Goal: Task Accomplishment & Management: Use online tool/utility

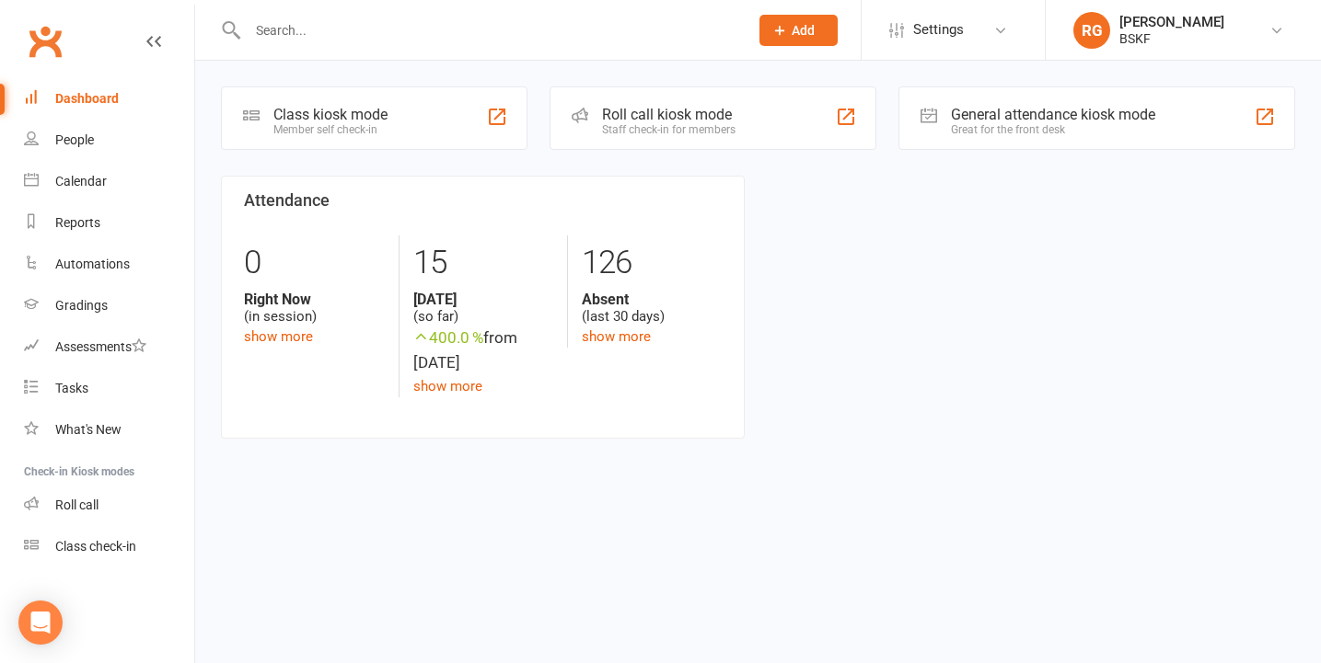
click at [309, 41] on input "text" at bounding box center [488, 30] width 493 height 26
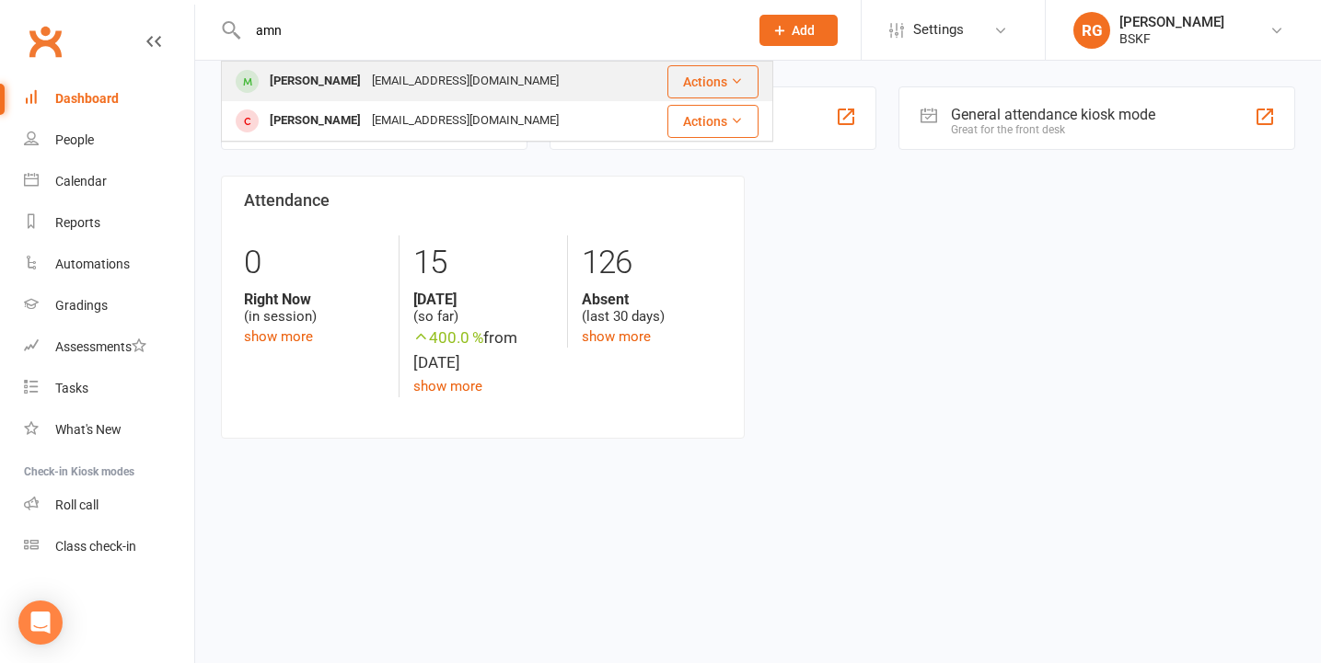
type input "amn"
click at [366, 89] on div "[EMAIL_ADDRESS][DOMAIN_NAME]" at bounding box center [465, 81] width 198 height 27
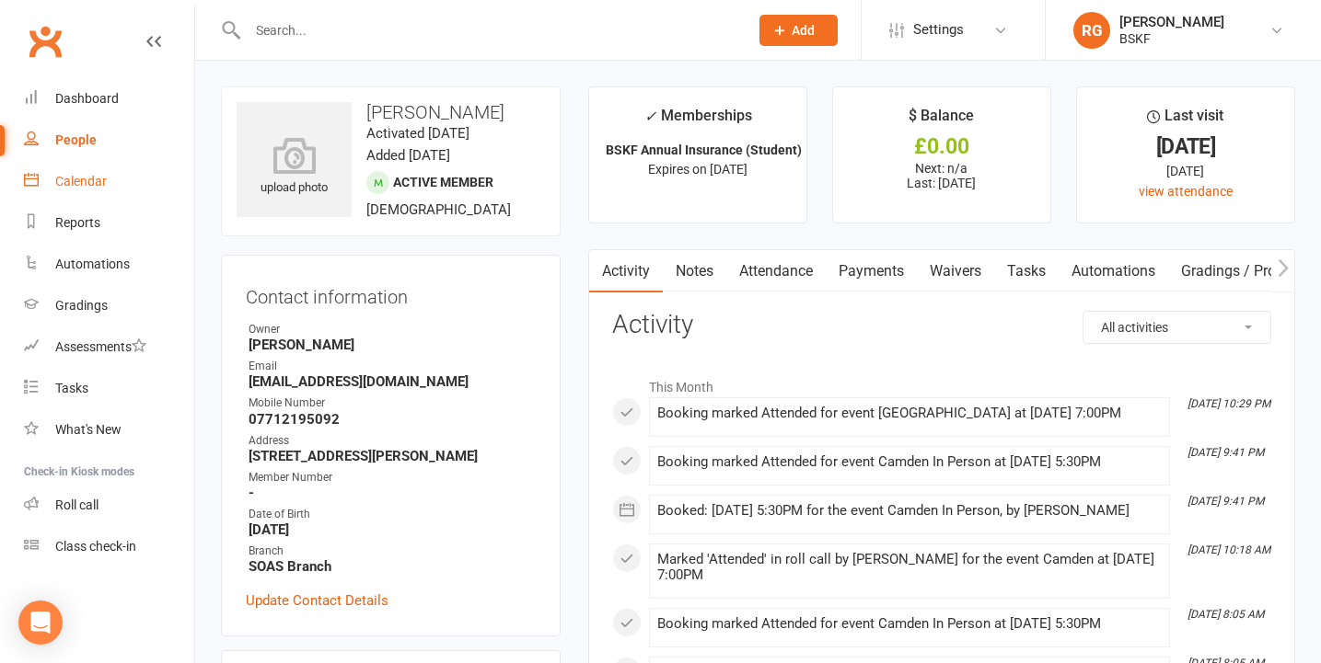
click at [117, 193] on link "Calendar" at bounding box center [109, 181] width 170 height 41
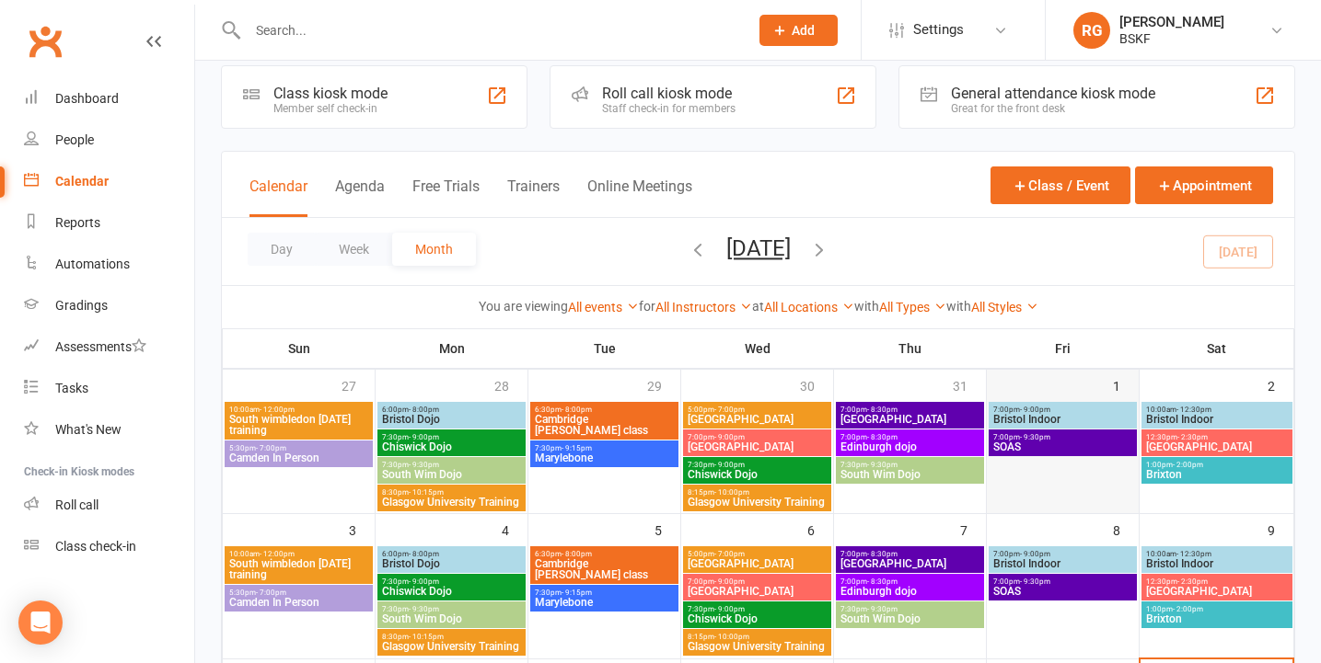
scroll to position [27, 0]
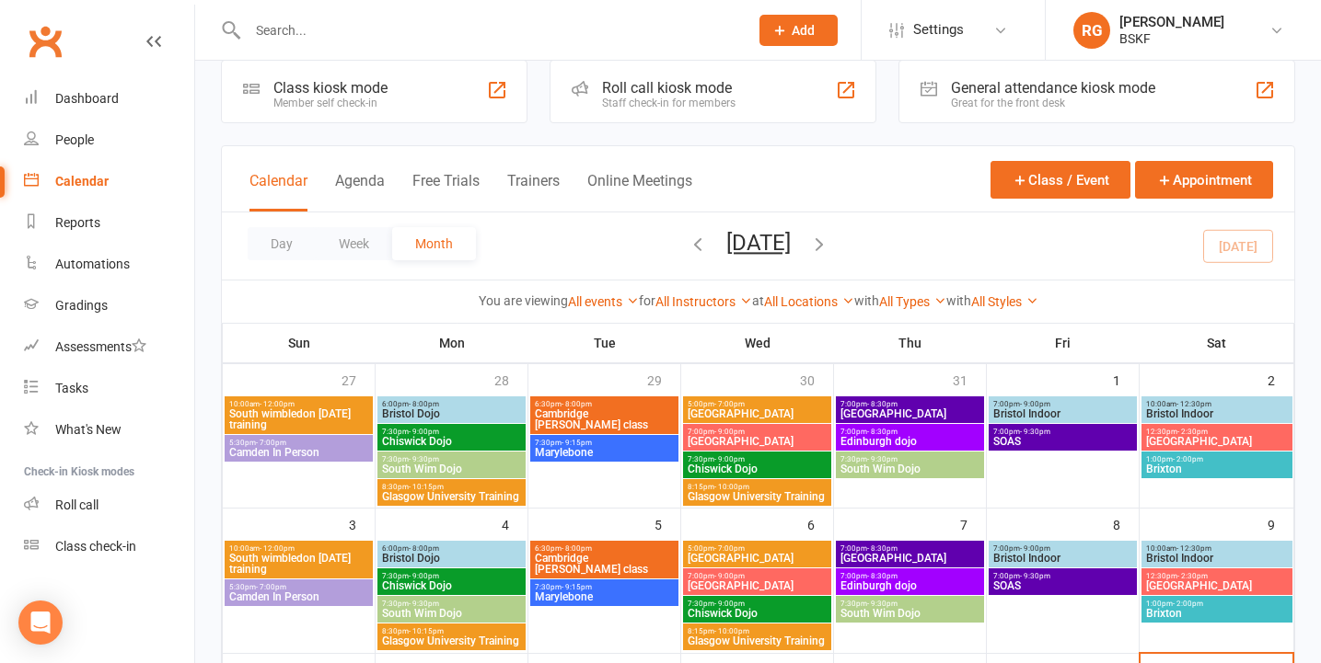
click at [1033, 442] on span "SOAS" at bounding box center [1062, 441] width 141 height 11
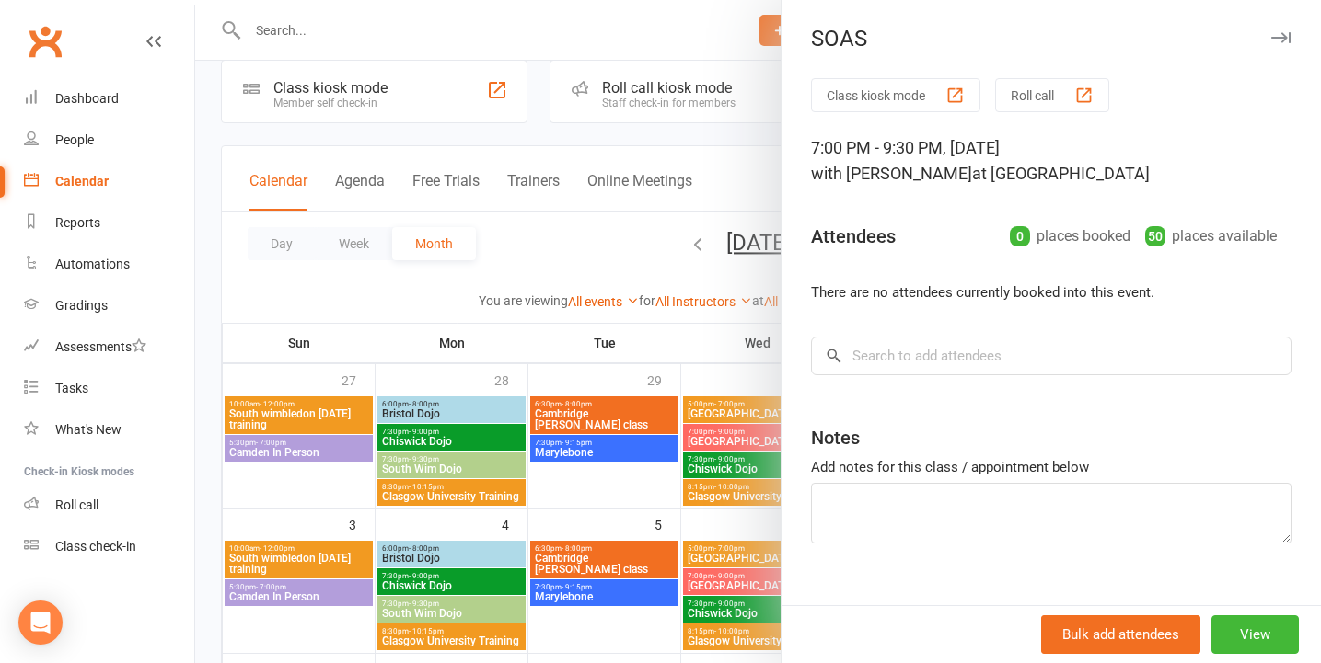
click at [737, 190] on div at bounding box center [757, 331] width 1125 height 663
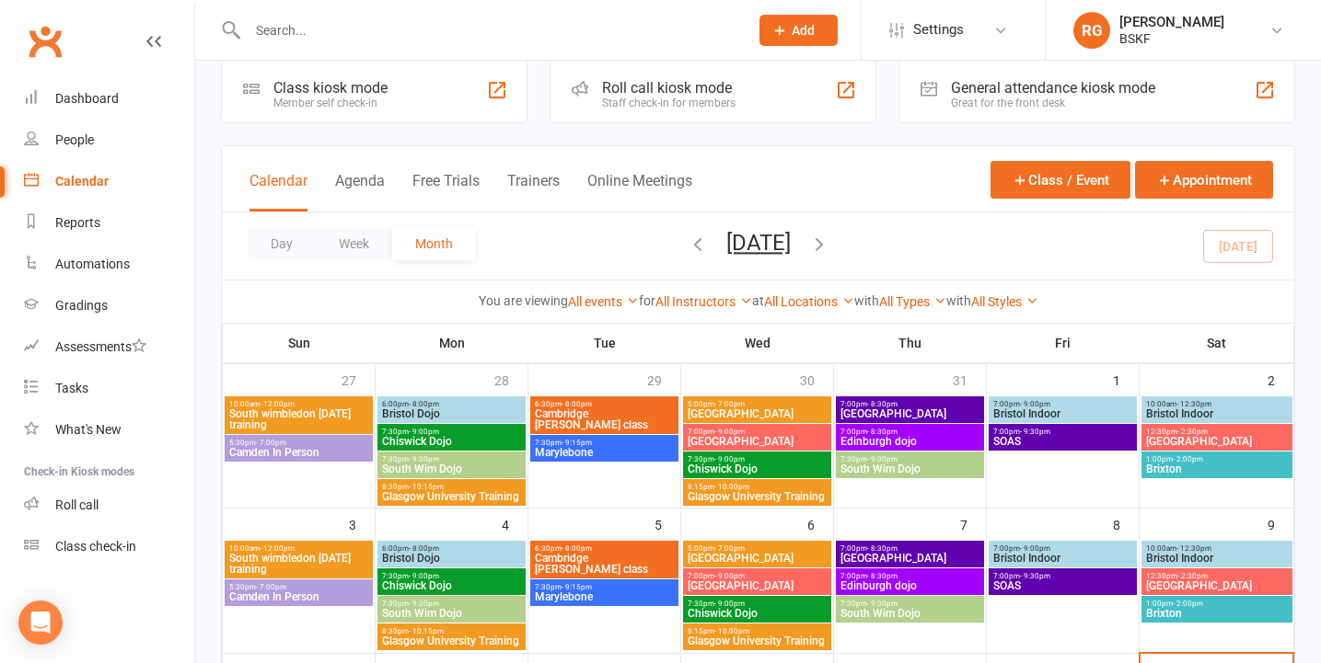
click at [687, 248] on icon "button" at bounding box center [697, 244] width 20 height 20
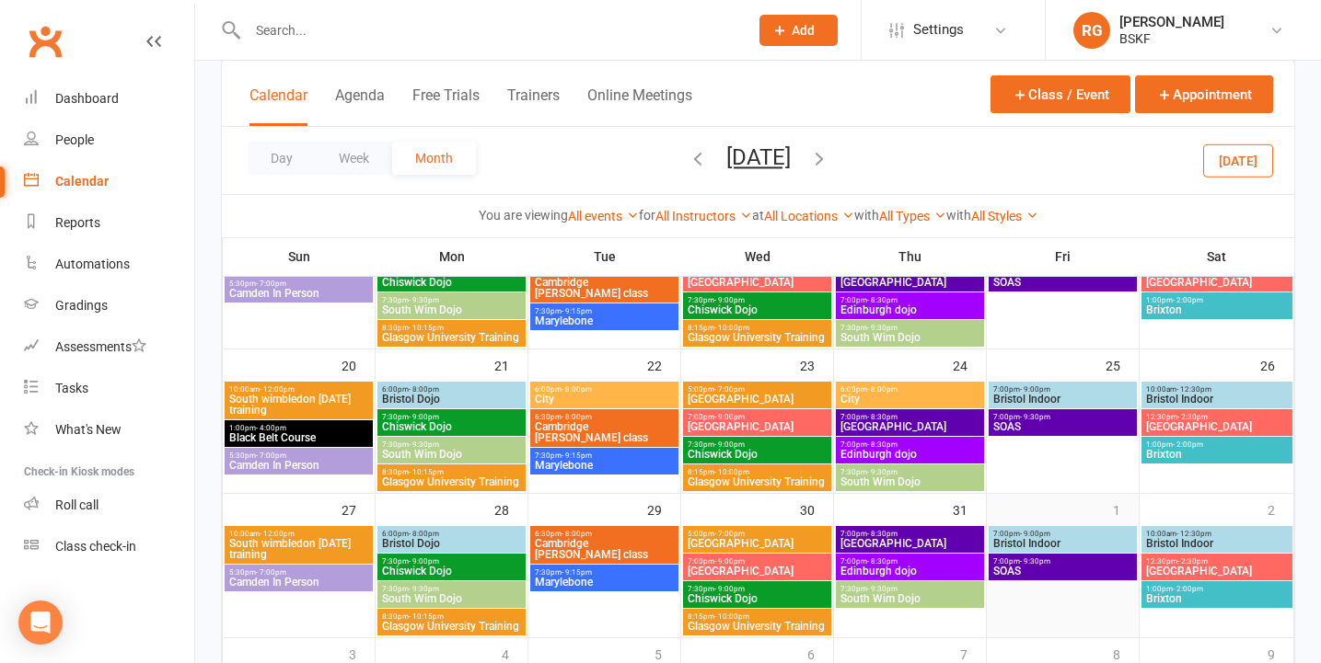
scroll to position [448, 0]
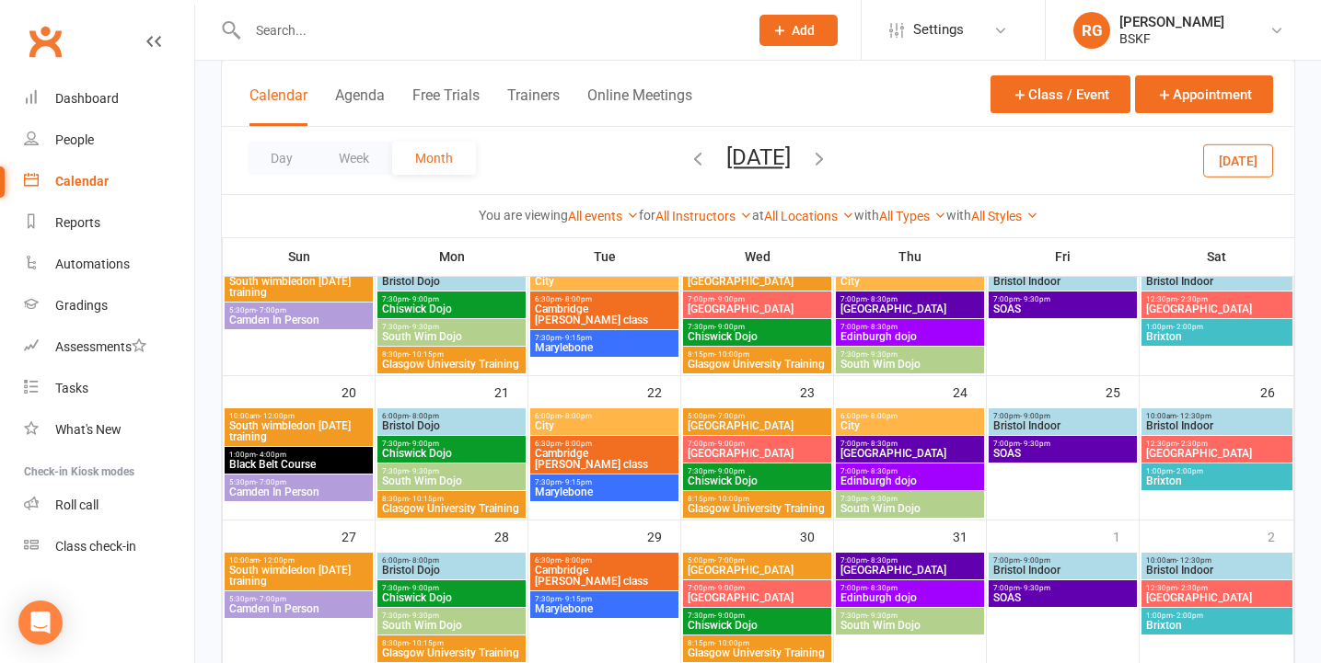
click at [1067, 455] on span "SOAS" at bounding box center [1062, 453] width 141 height 11
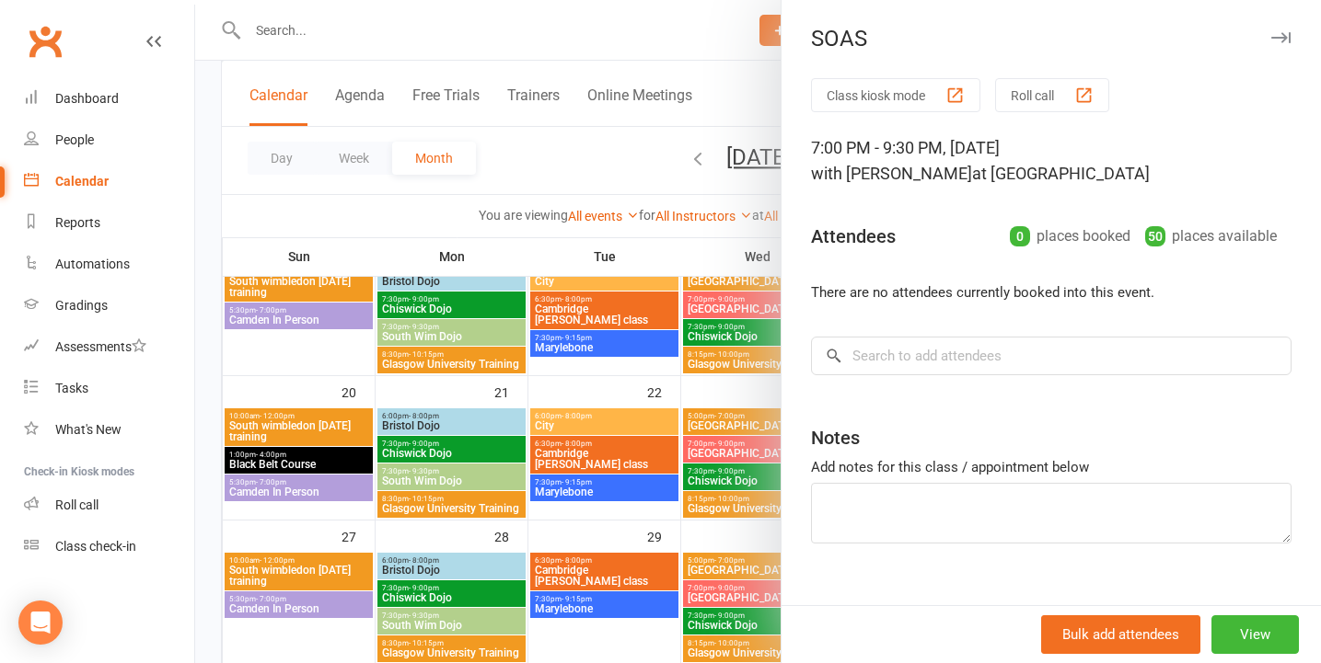
click at [773, 242] on div at bounding box center [757, 331] width 1125 height 663
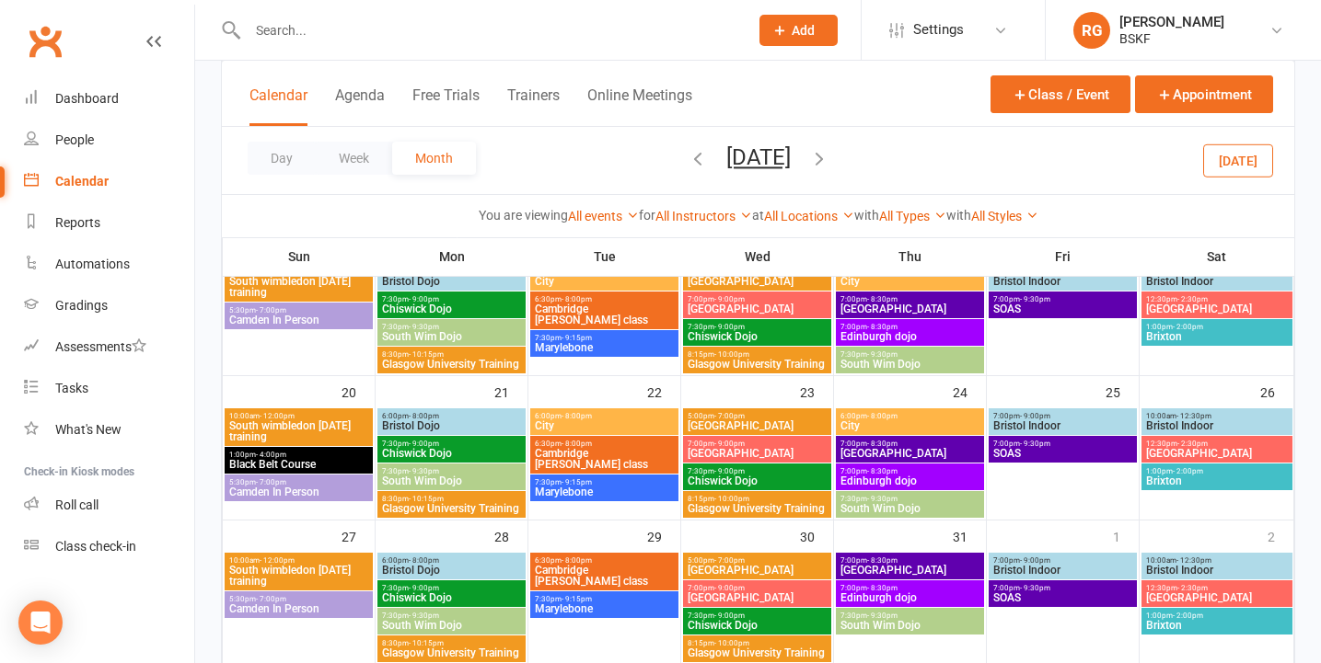
click at [1033, 312] on span "SOAS" at bounding box center [1062, 309] width 141 height 11
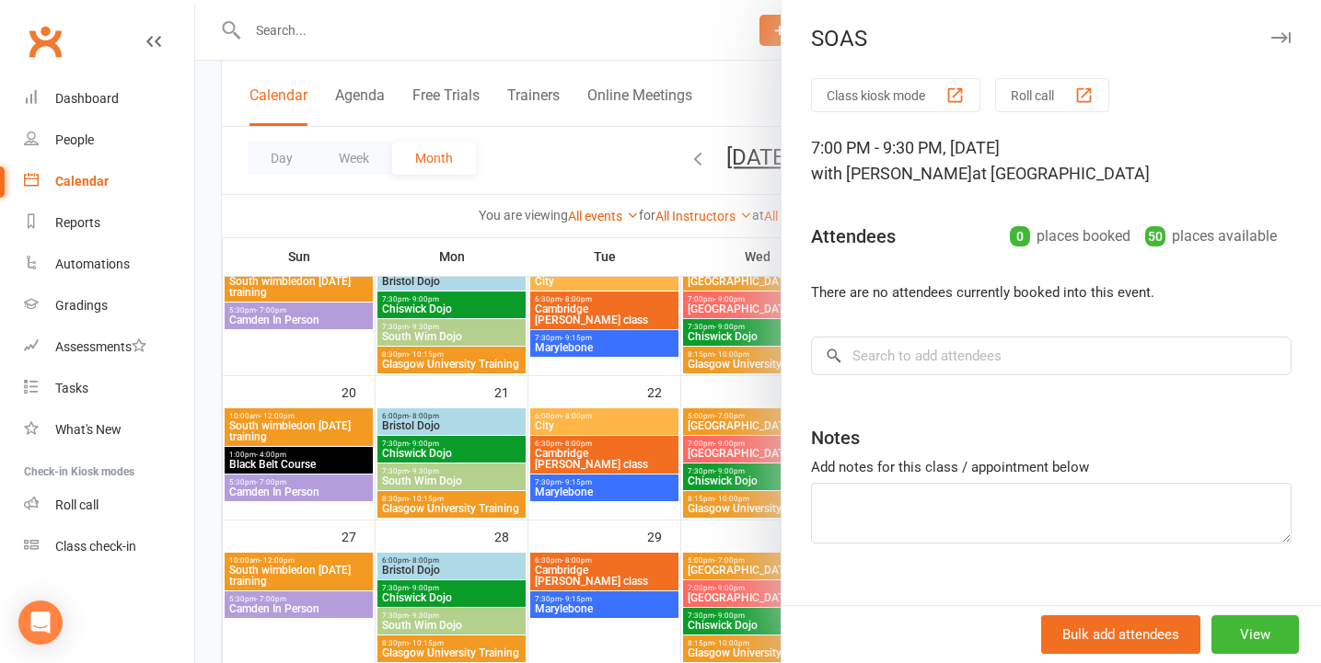
click at [697, 217] on div at bounding box center [757, 331] width 1125 height 663
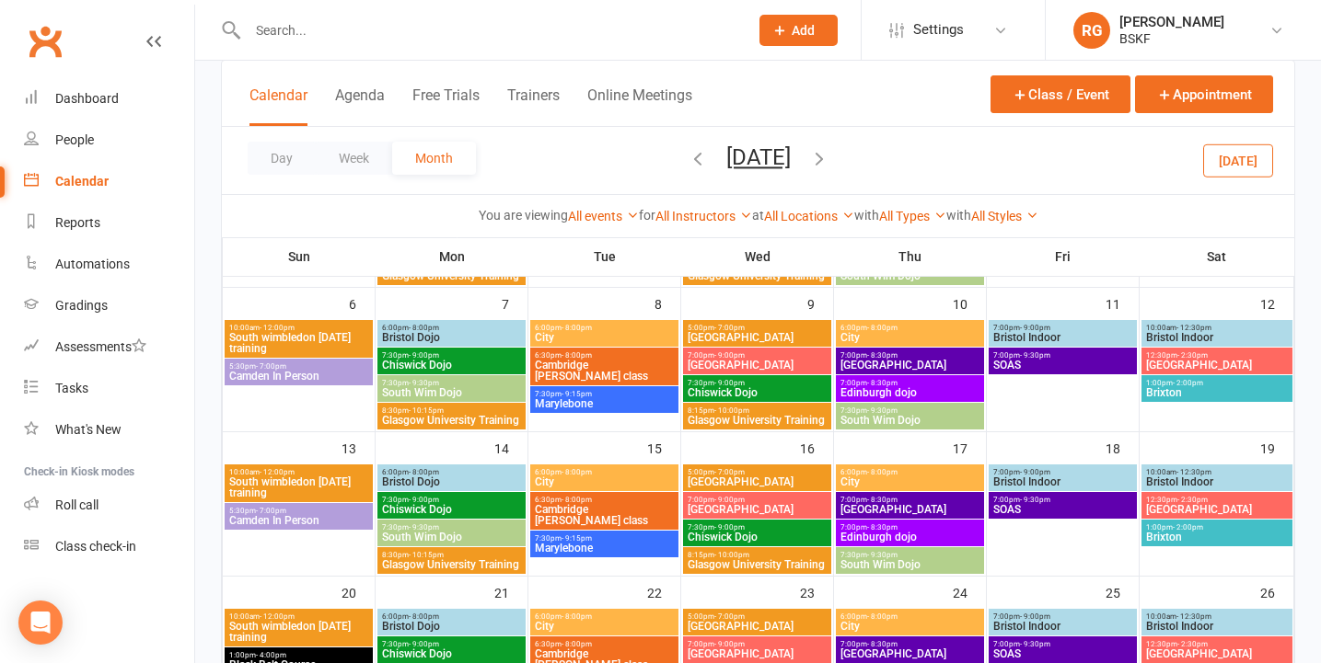
scroll to position [242, 0]
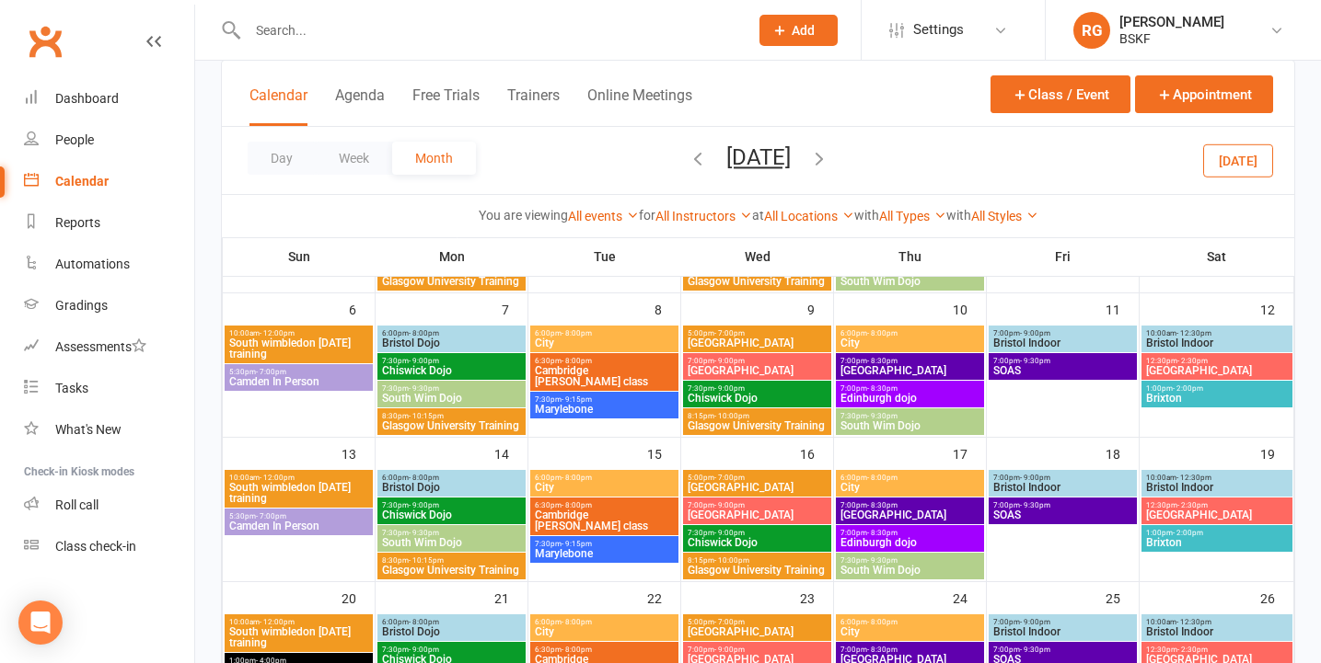
click at [1026, 372] on span "SOAS" at bounding box center [1062, 370] width 141 height 11
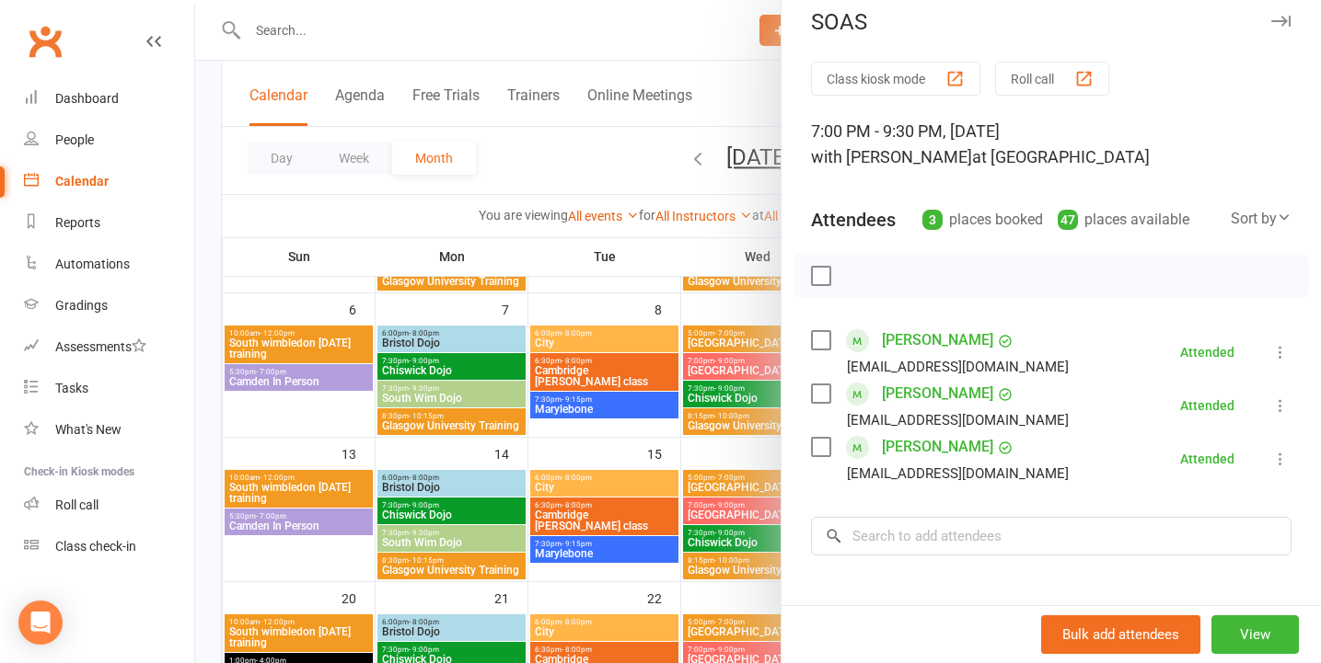
scroll to position [28, 0]
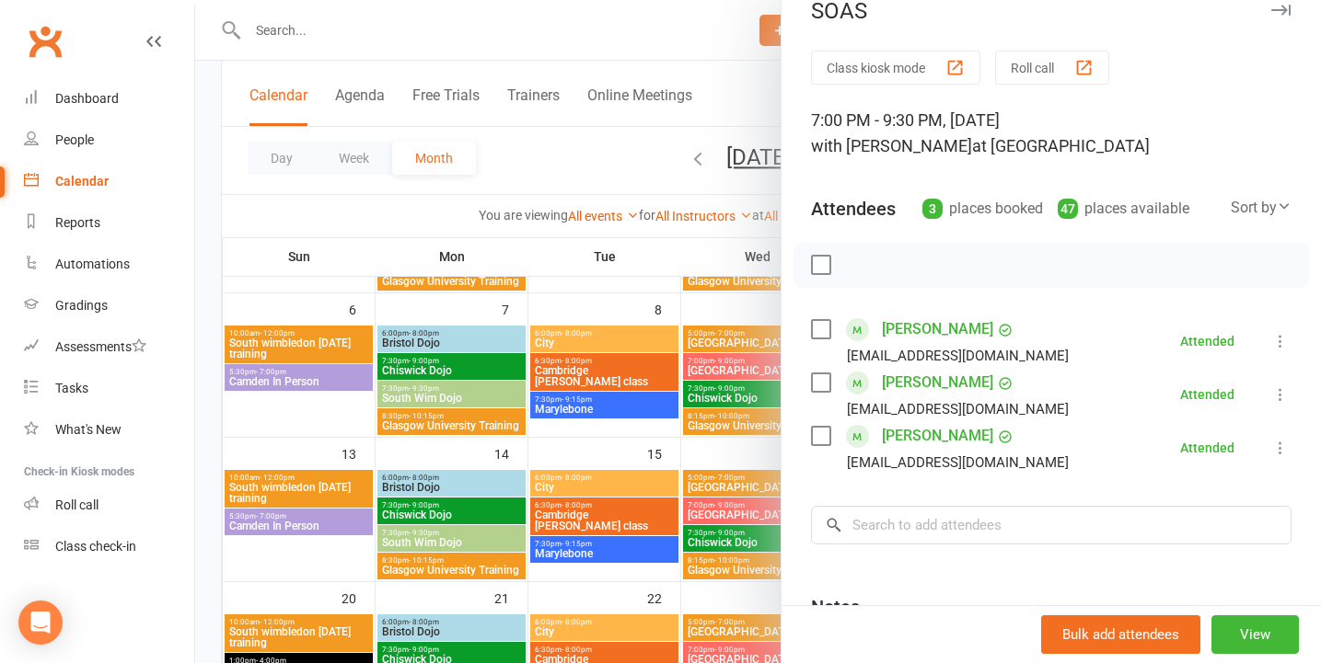
click at [1052, 76] on button "Roll call" at bounding box center [1052, 68] width 114 height 34
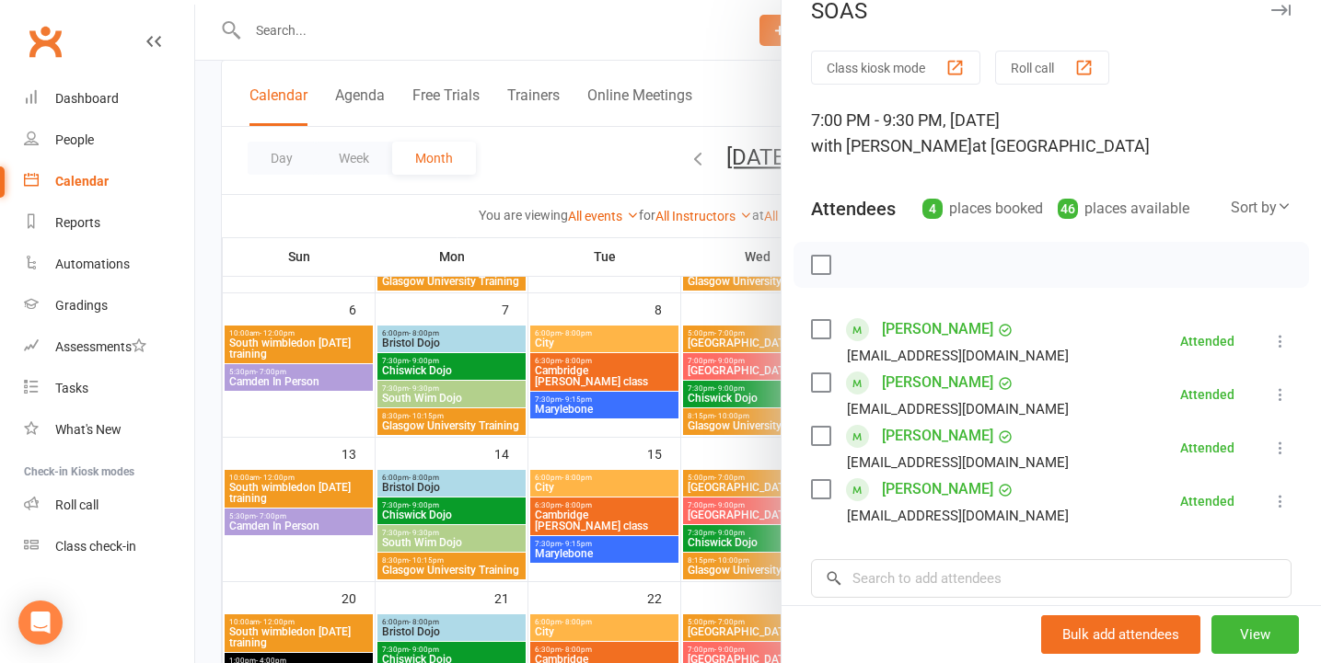
click at [568, 158] on div at bounding box center [757, 331] width 1125 height 663
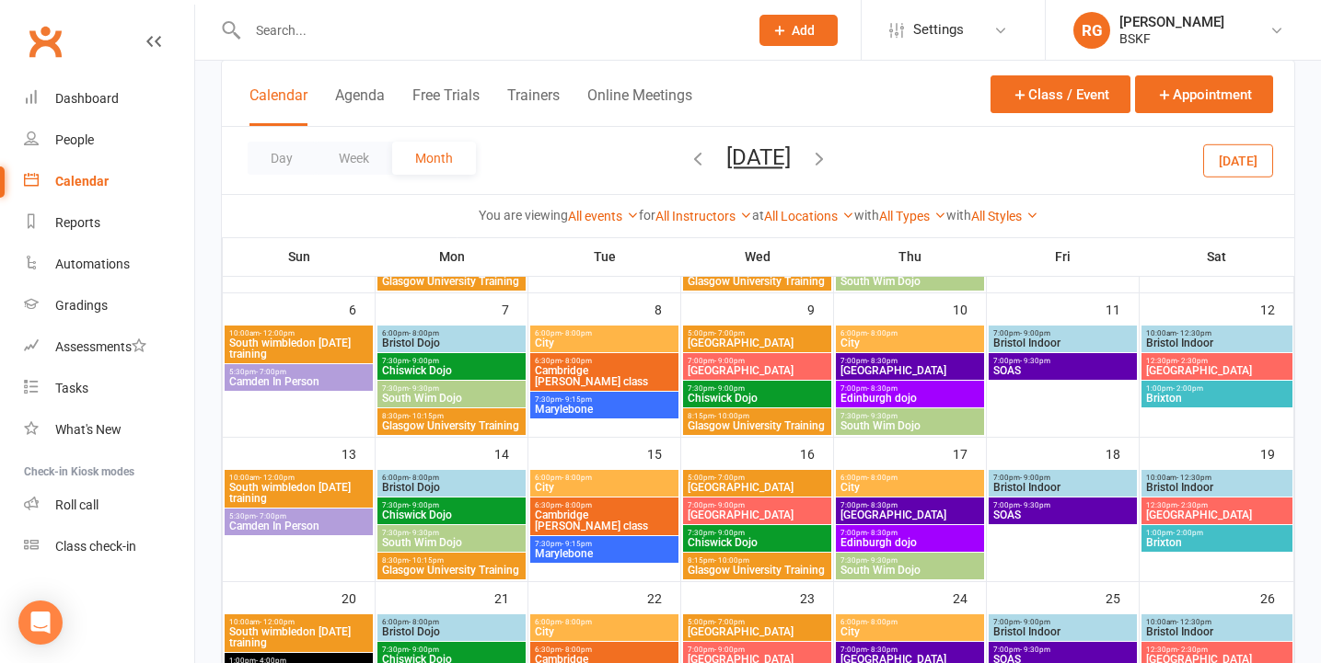
click at [1078, 371] on span "SOAS" at bounding box center [1062, 370] width 141 height 11
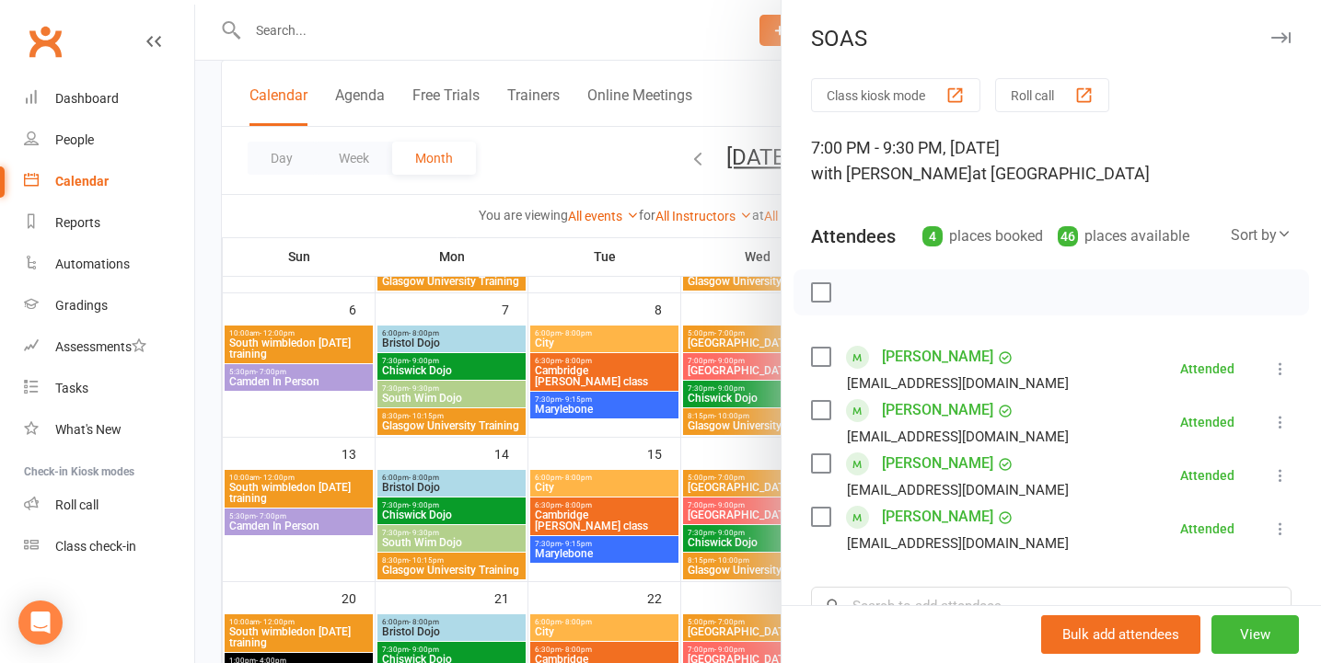
click at [727, 212] on div at bounding box center [757, 331] width 1125 height 663
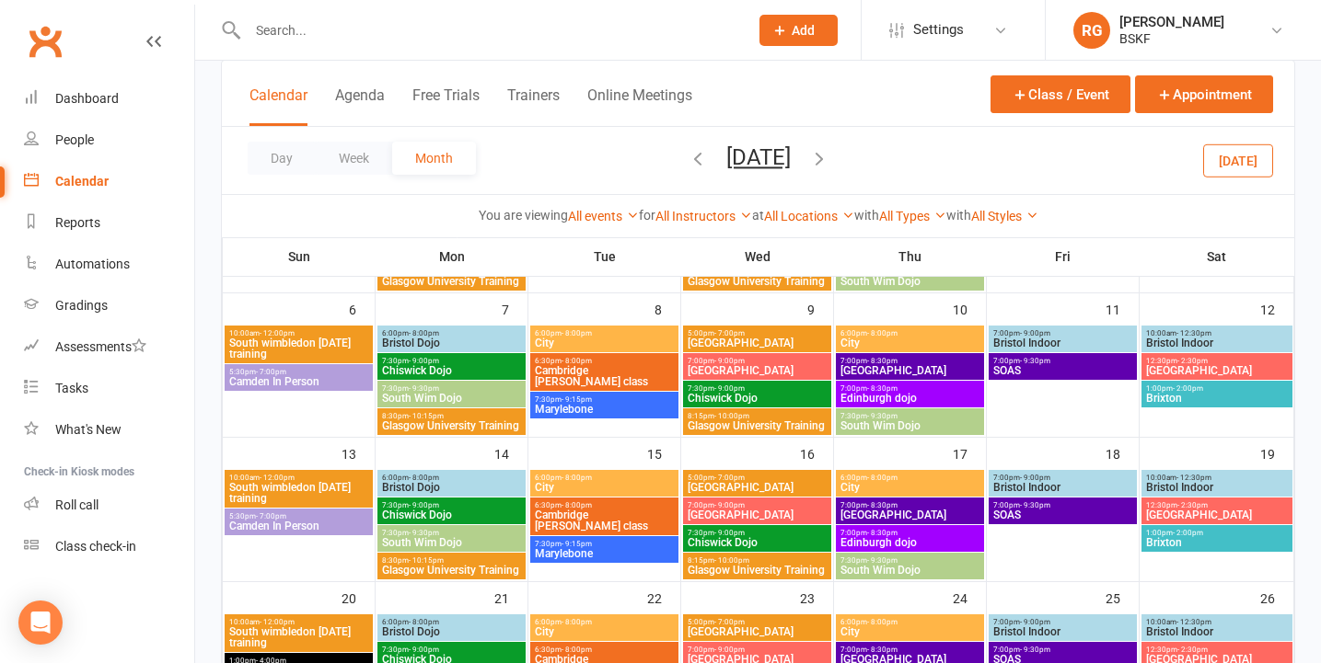
click at [1091, 513] on span "SOAS" at bounding box center [1062, 515] width 141 height 11
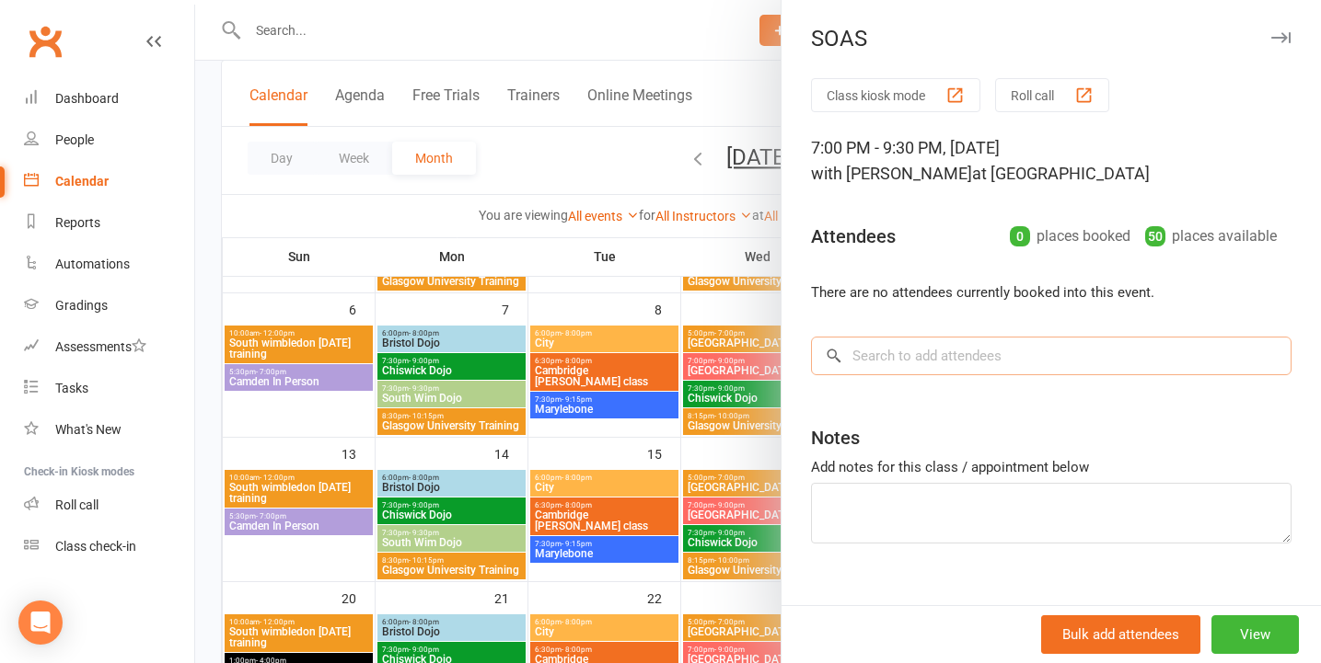
click at [1010, 366] on input "search" at bounding box center [1051, 356] width 480 height 39
click at [1051, 91] on button "Roll call" at bounding box center [1052, 95] width 114 height 34
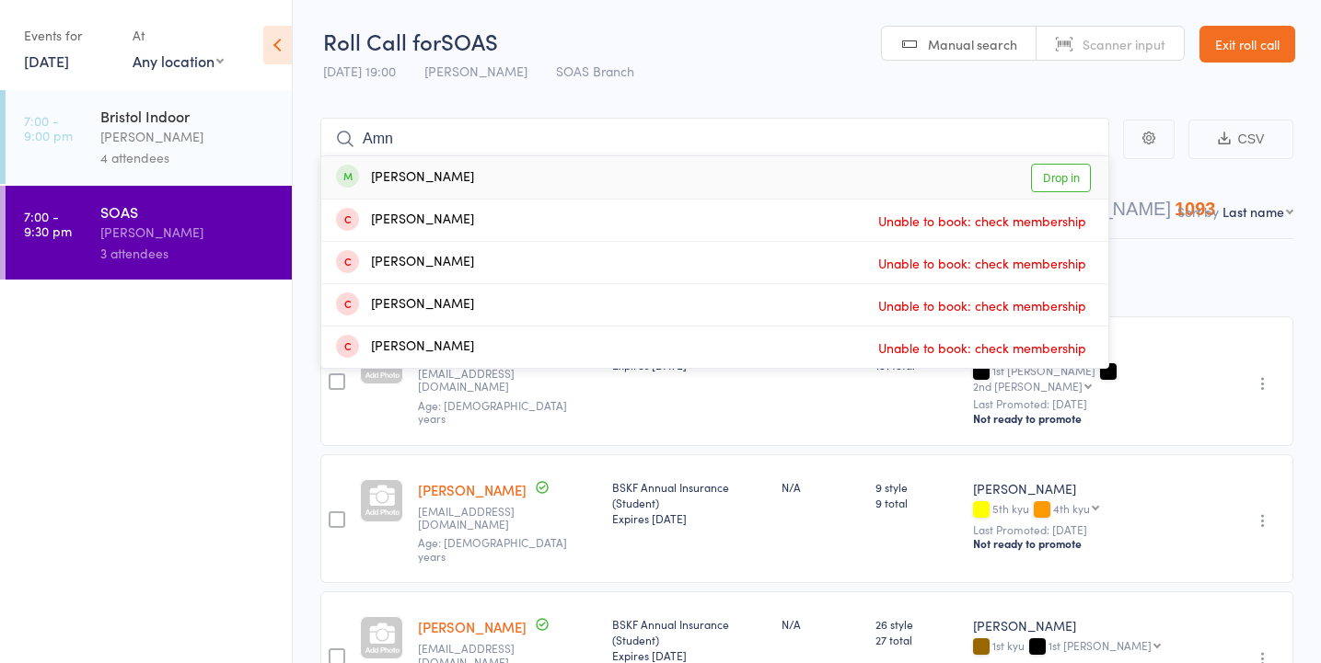
type input "Amn"
click at [1048, 179] on link "Drop in" at bounding box center [1061, 178] width 60 height 29
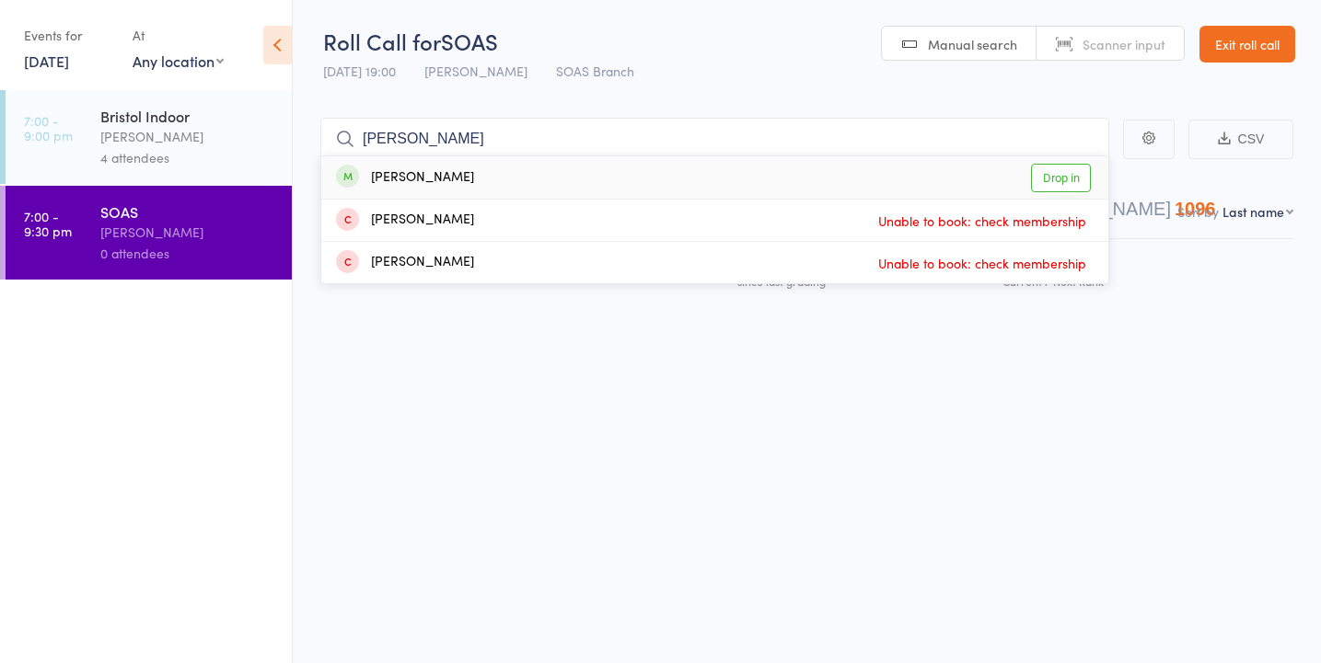
type input "Rudy"
click at [1056, 178] on link "Drop in" at bounding box center [1061, 178] width 60 height 29
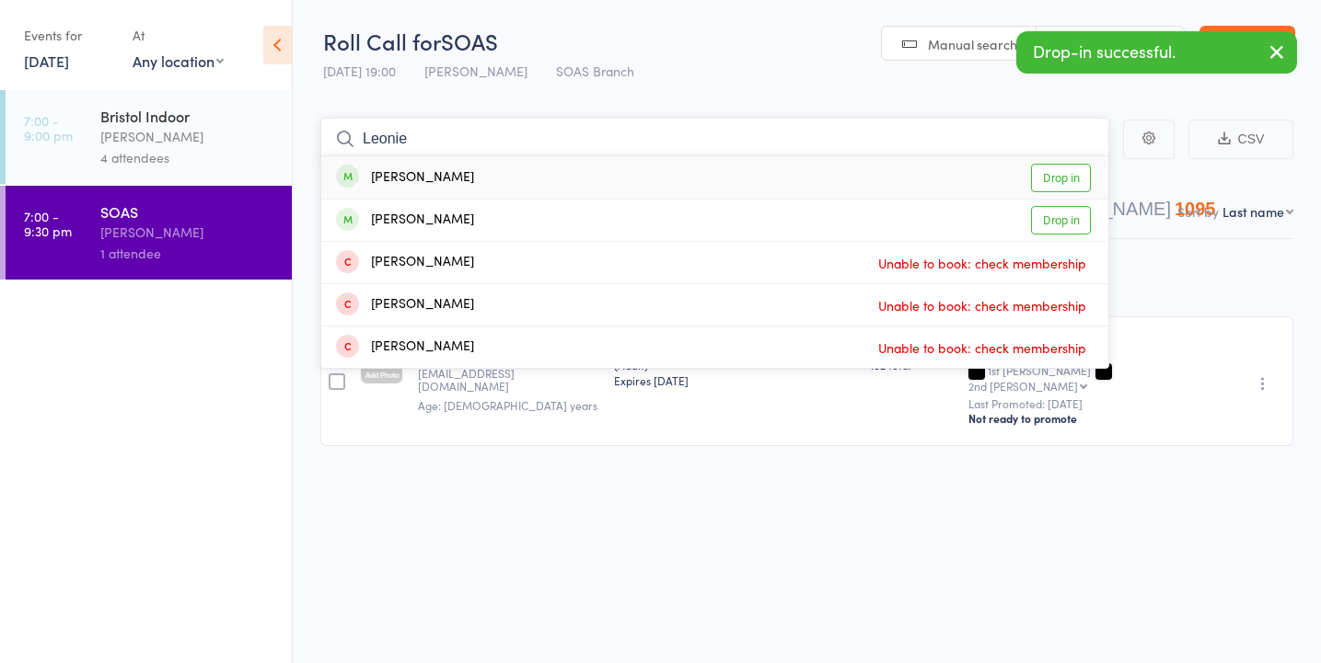
type input "Leonie"
click at [1067, 181] on link "Drop in" at bounding box center [1061, 178] width 60 height 29
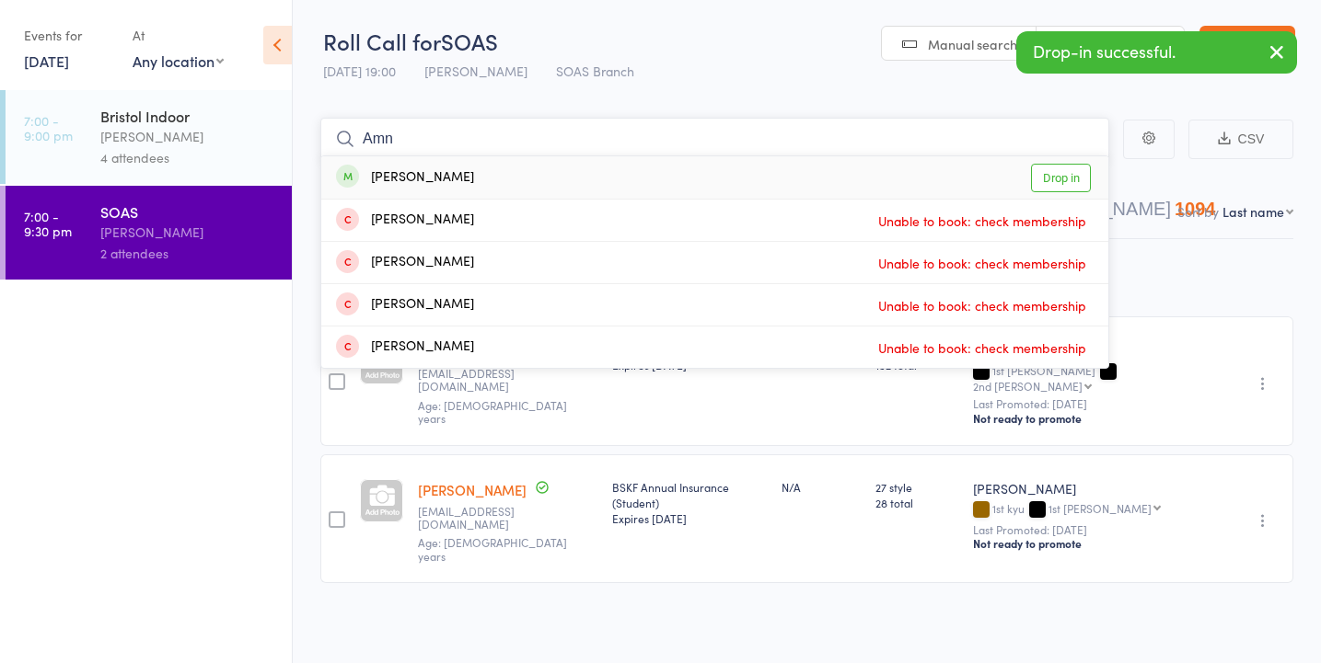
type input "Amn"
click at [1077, 184] on link "Drop in" at bounding box center [1061, 178] width 60 height 29
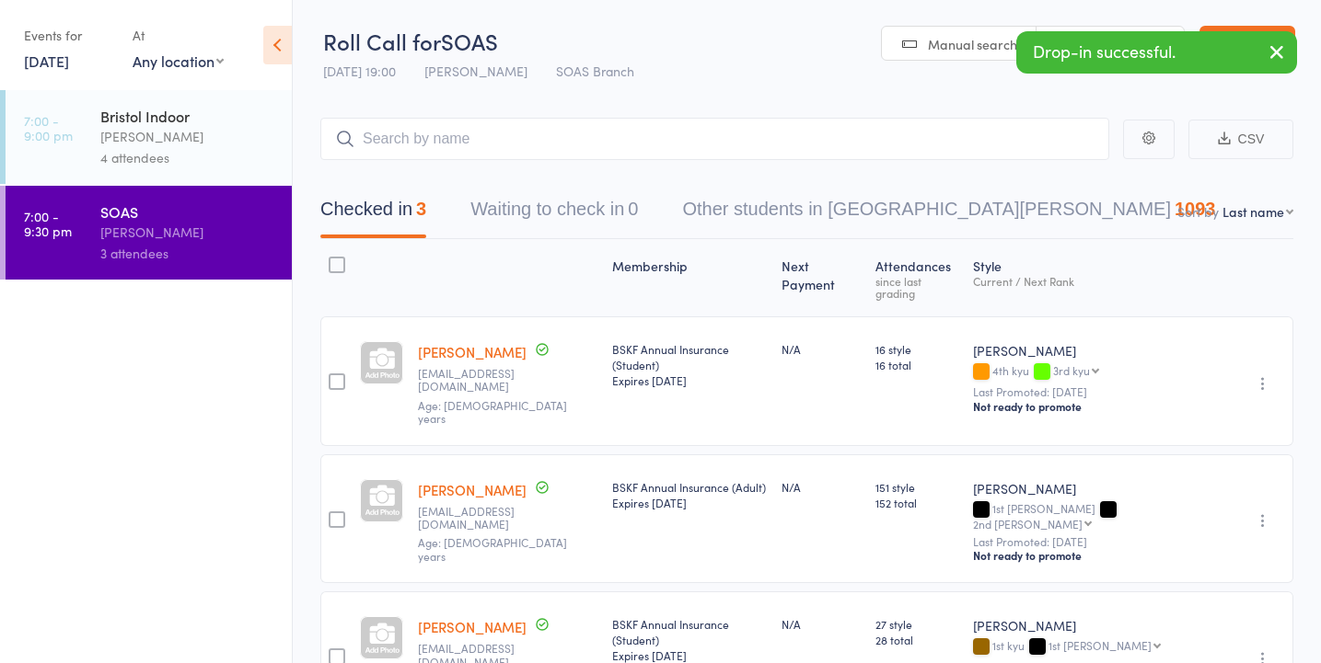
click at [1281, 55] on icon "button" at bounding box center [1276, 51] width 22 height 23
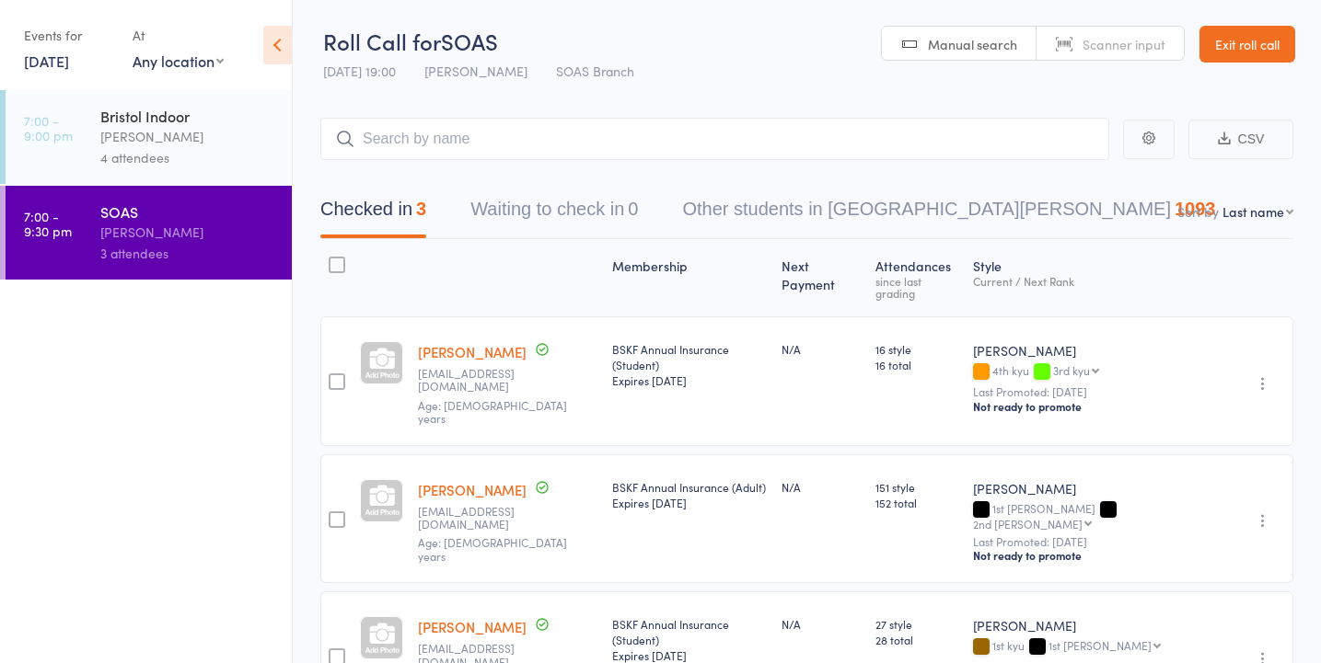
click at [1240, 52] on link "Exit roll call" at bounding box center [1247, 44] width 96 height 37
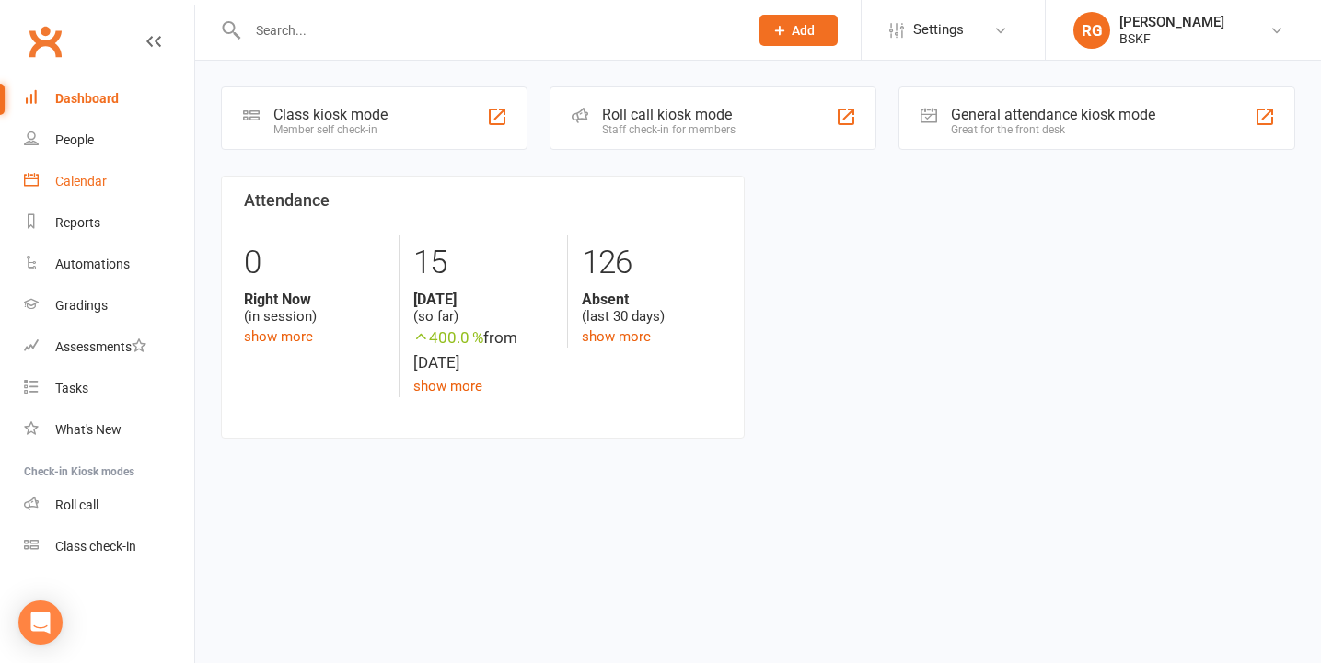
click at [121, 188] on link "Calendar" at bounding box center [109, 181] width 170 height 41
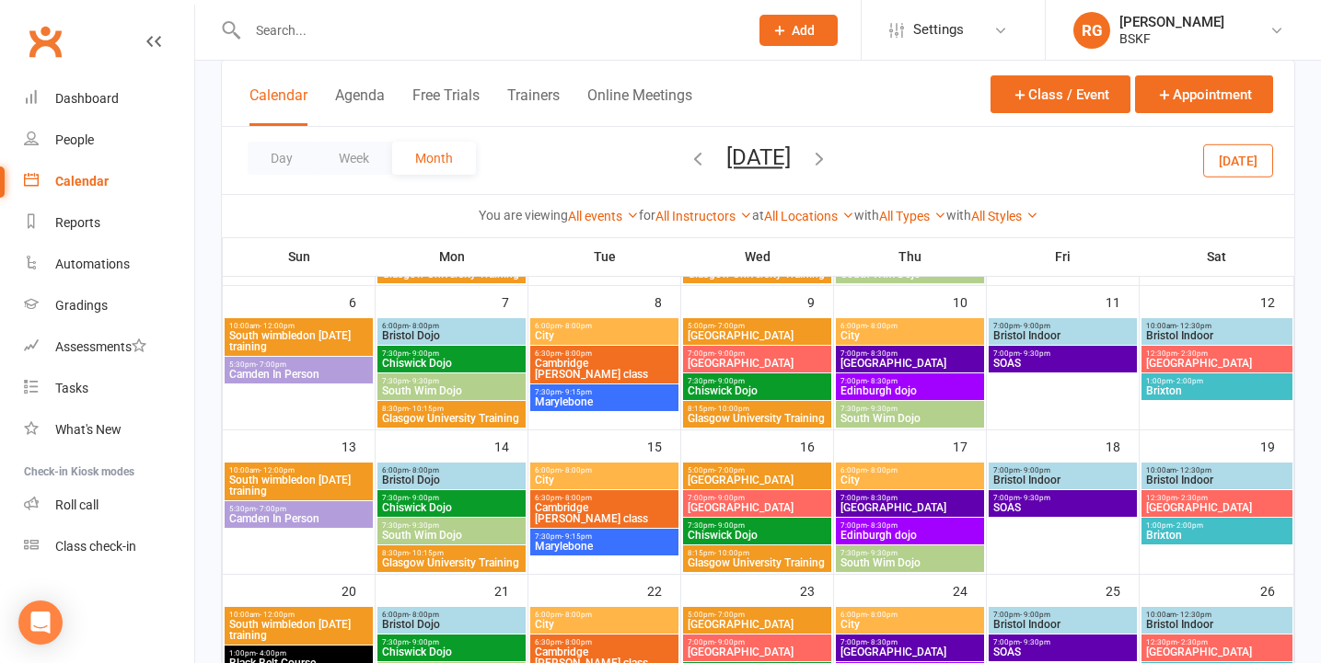
scroll to position [311, 0]
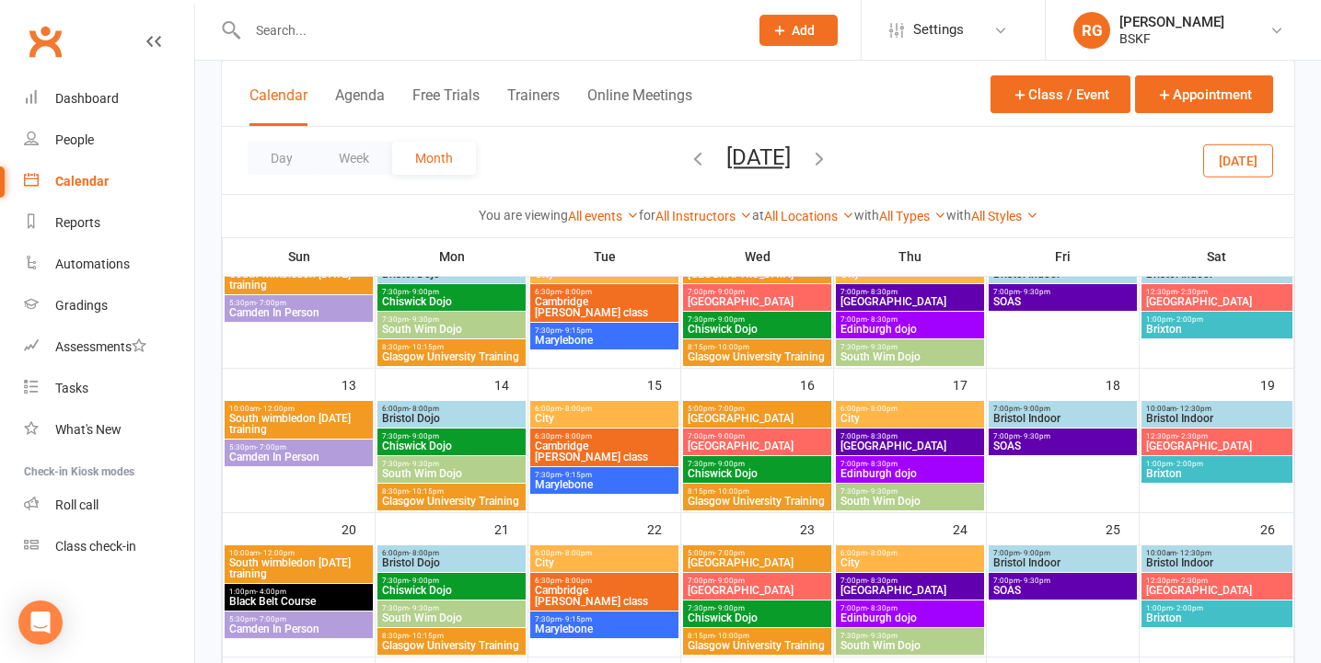
click at [1042, 294] on span "- 9:30pm" at bounding box center [1035, 292] width 30 height 8
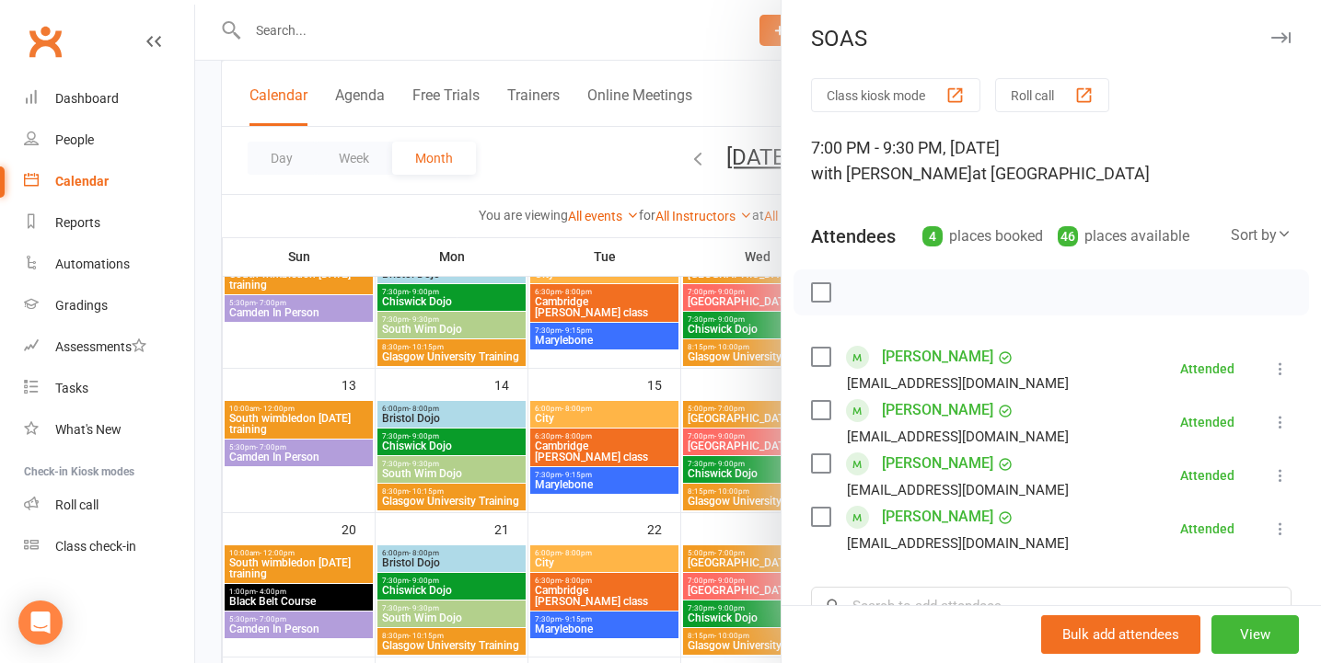
click at [683, 223] on div at bounding box center [757, 331] width 1125 height 663
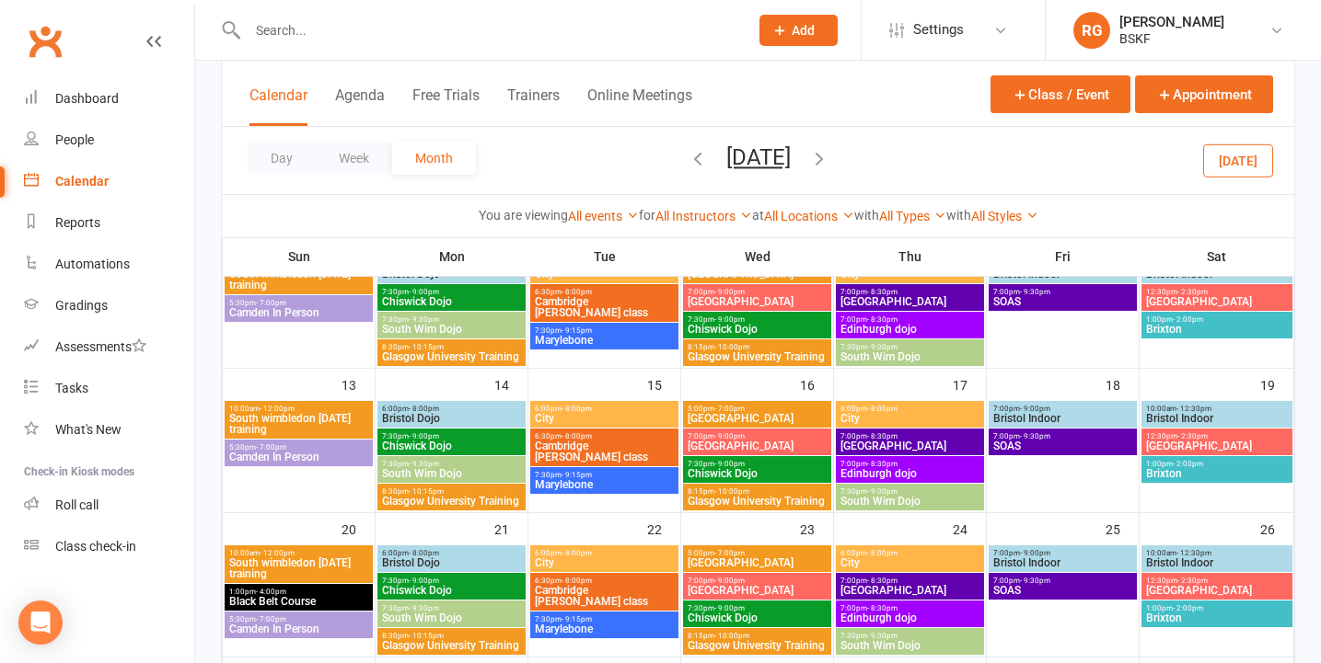
click at [1037, 447] on span "SOAS" at bounding box center [1062, 446] width 141 height 11
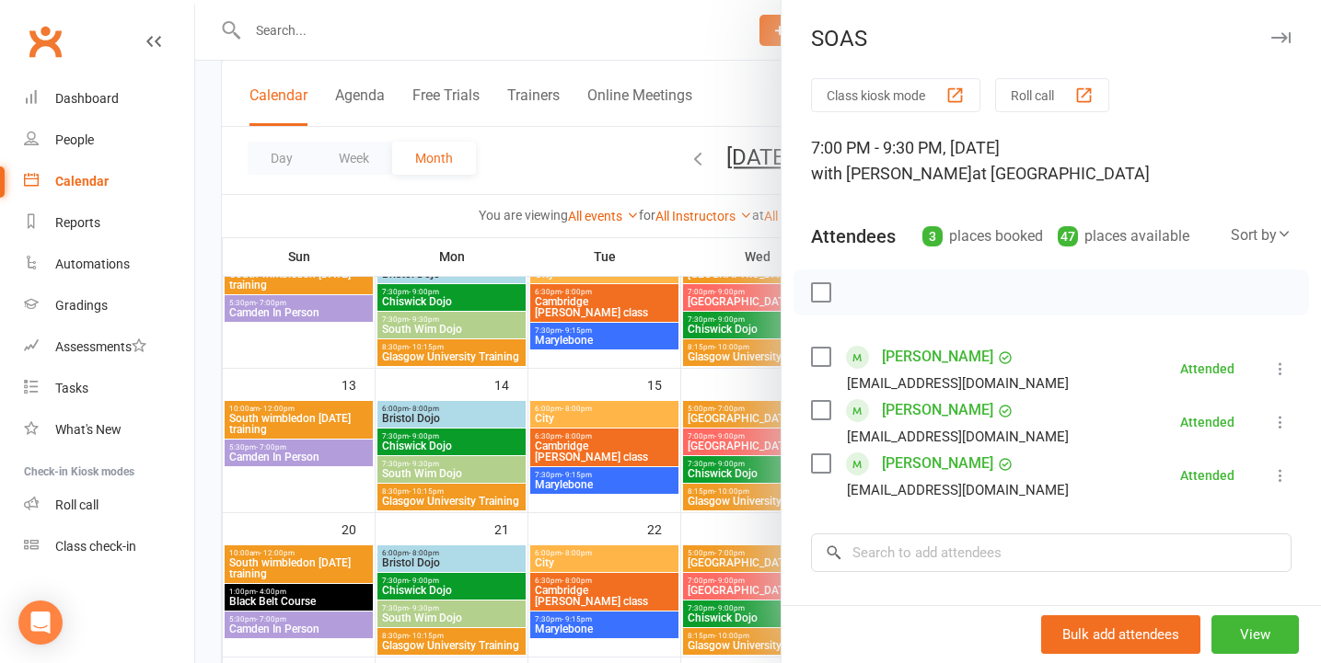
click at [676, 415] on div at bounding box center [757, 331] width 1125 height 663
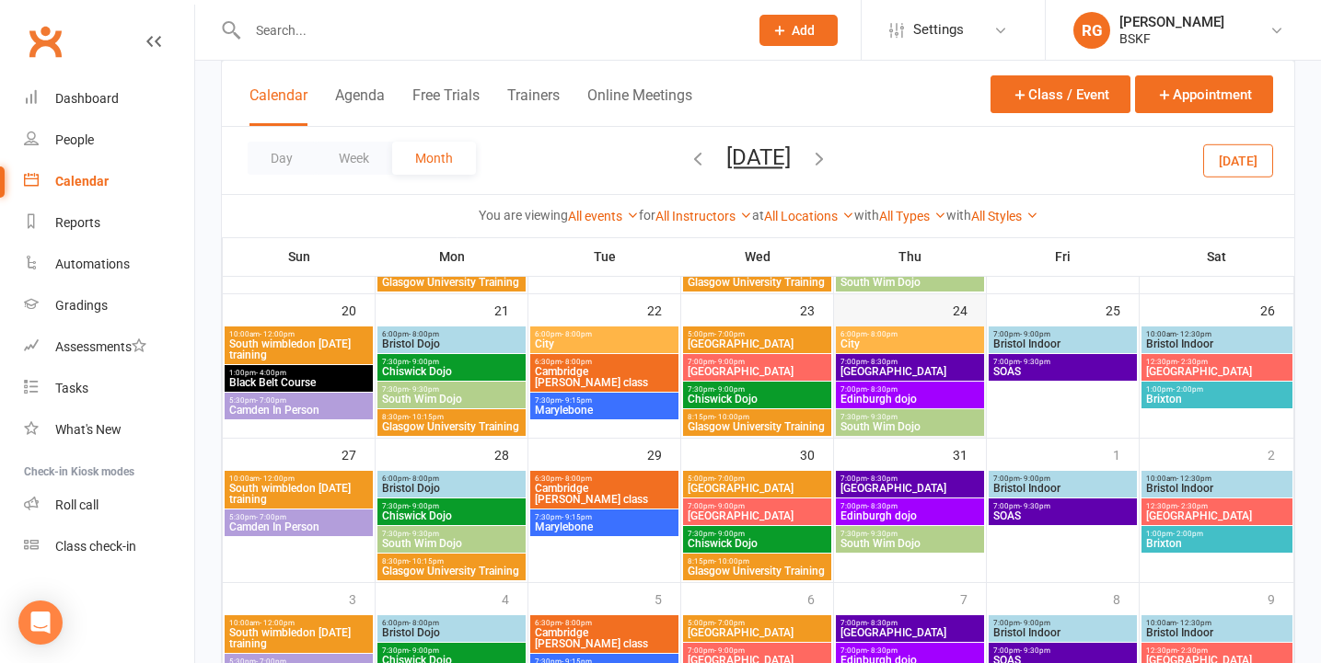
scroll to position [545, 0]
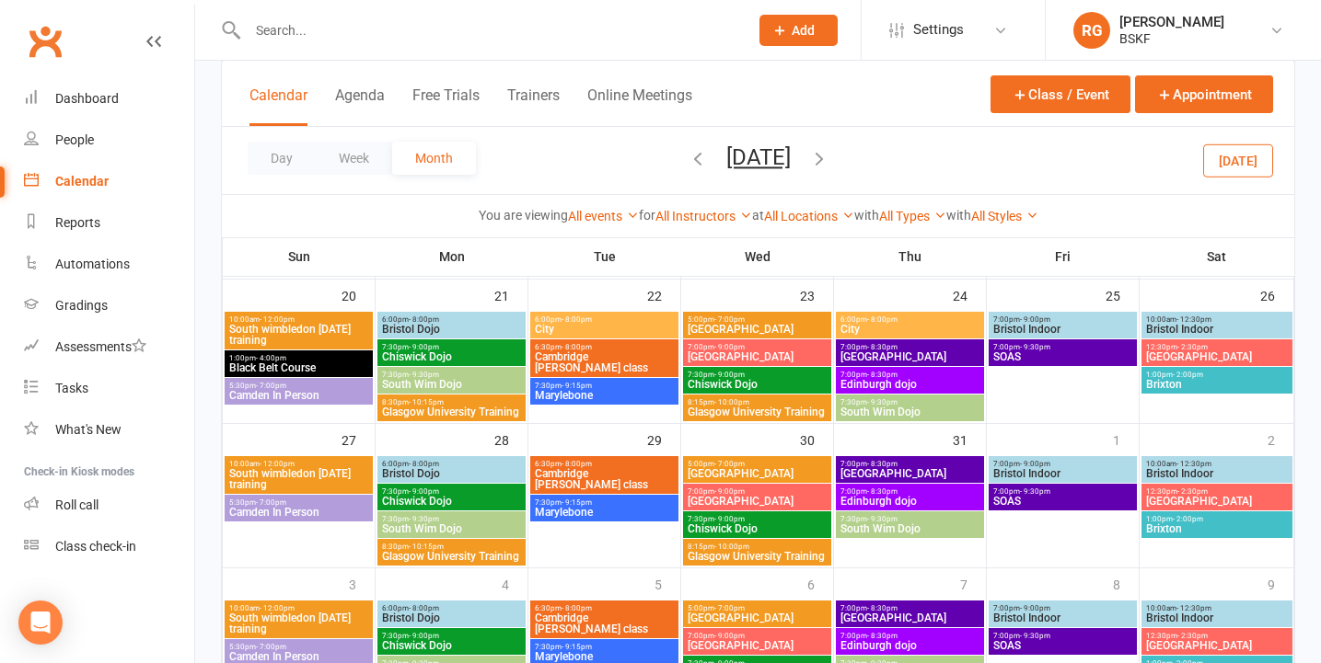
click at [1047, 356] on span "SOAS" at bounding box center [1062, 357] width 141 height 11
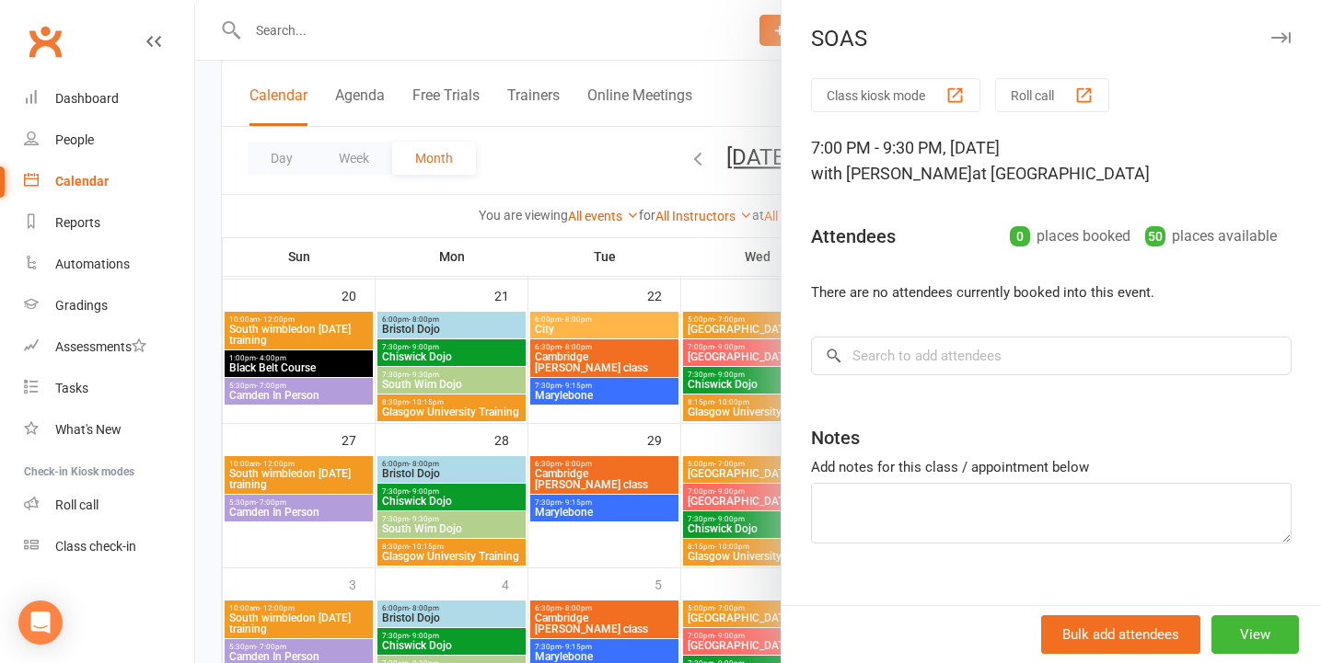
click at [1064, 90] on button "Roll call" at bounding box center [1052, 95] width 114 height 34
click at [653, 227] on div at bounding box center [757, 331] width 1125 height 663
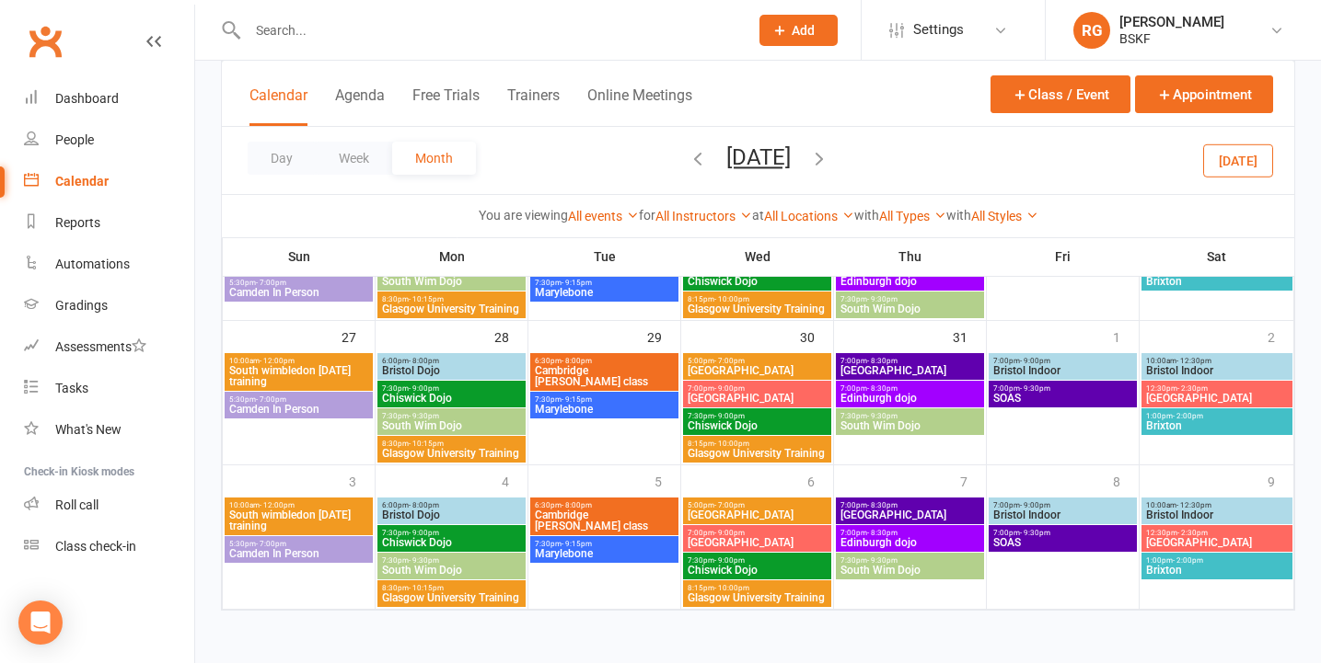
scroll to position [663, 0]
click at [1072, 393] on span "SOAS" at bounding box center [1062, 398] width 141 height 11
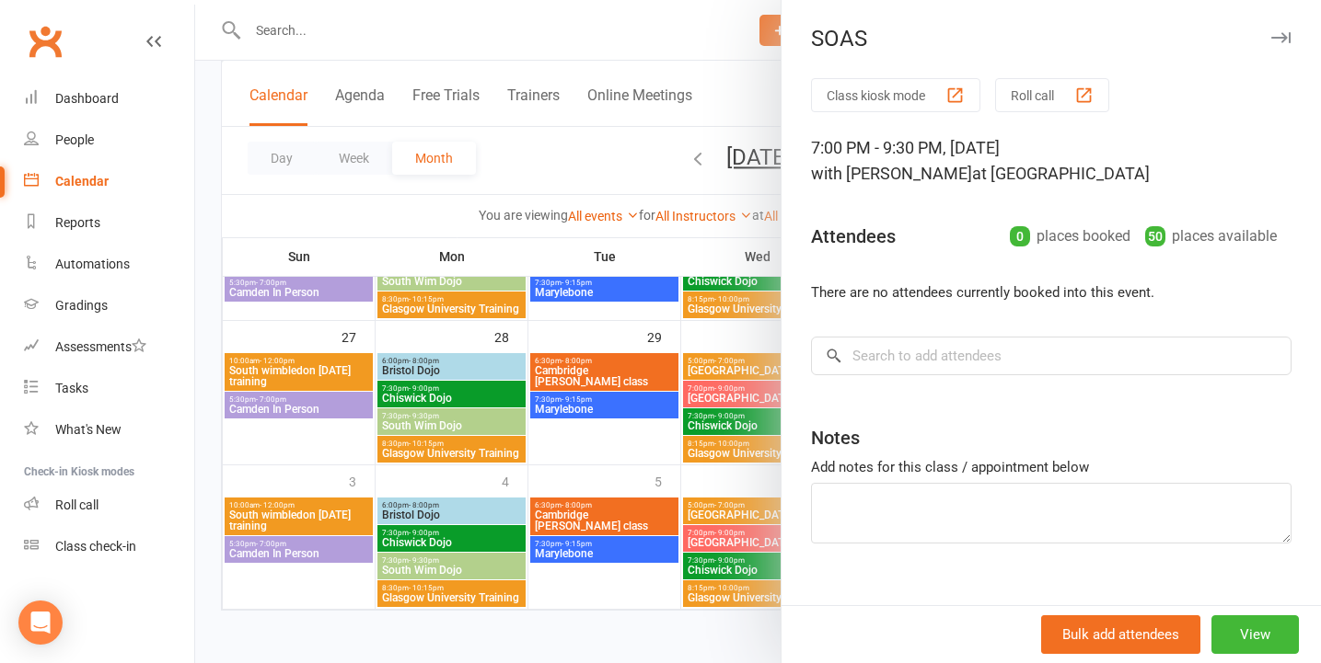
click at [646, 220] on div at bounding box center [757, 331] width 1125 height 663
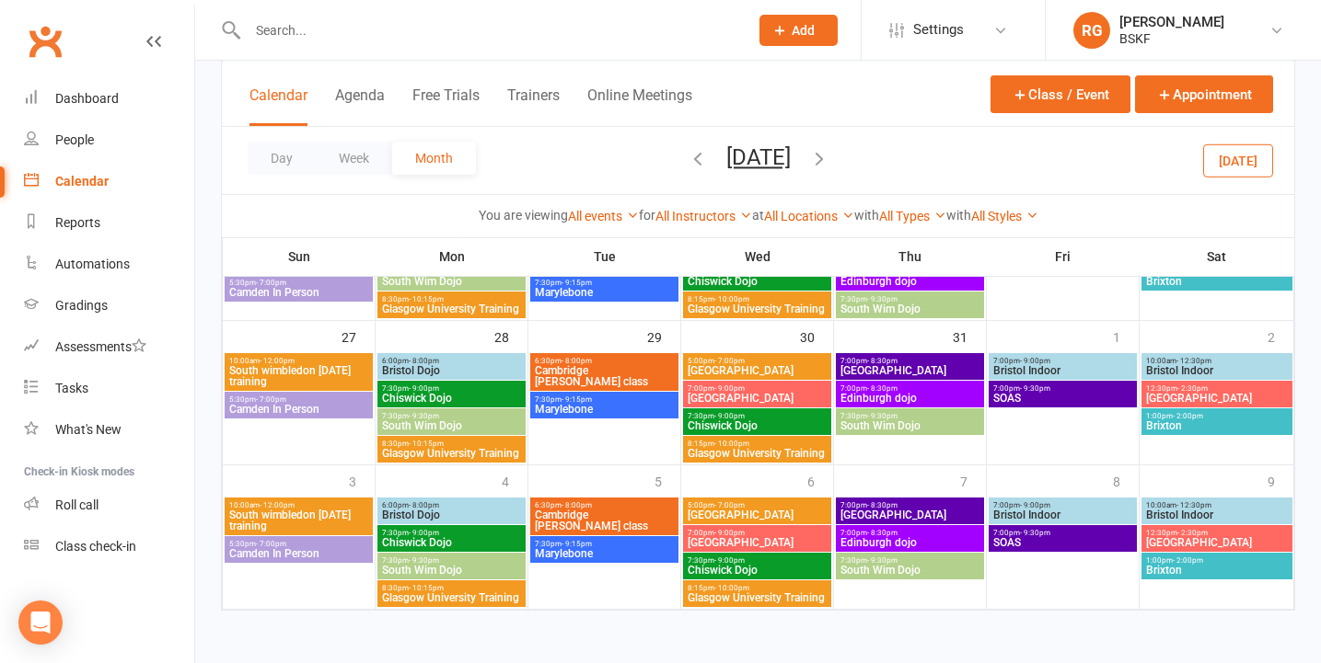
click at [828, 154] on icon "button" at bounding box center [819, 158] width 20 height 20
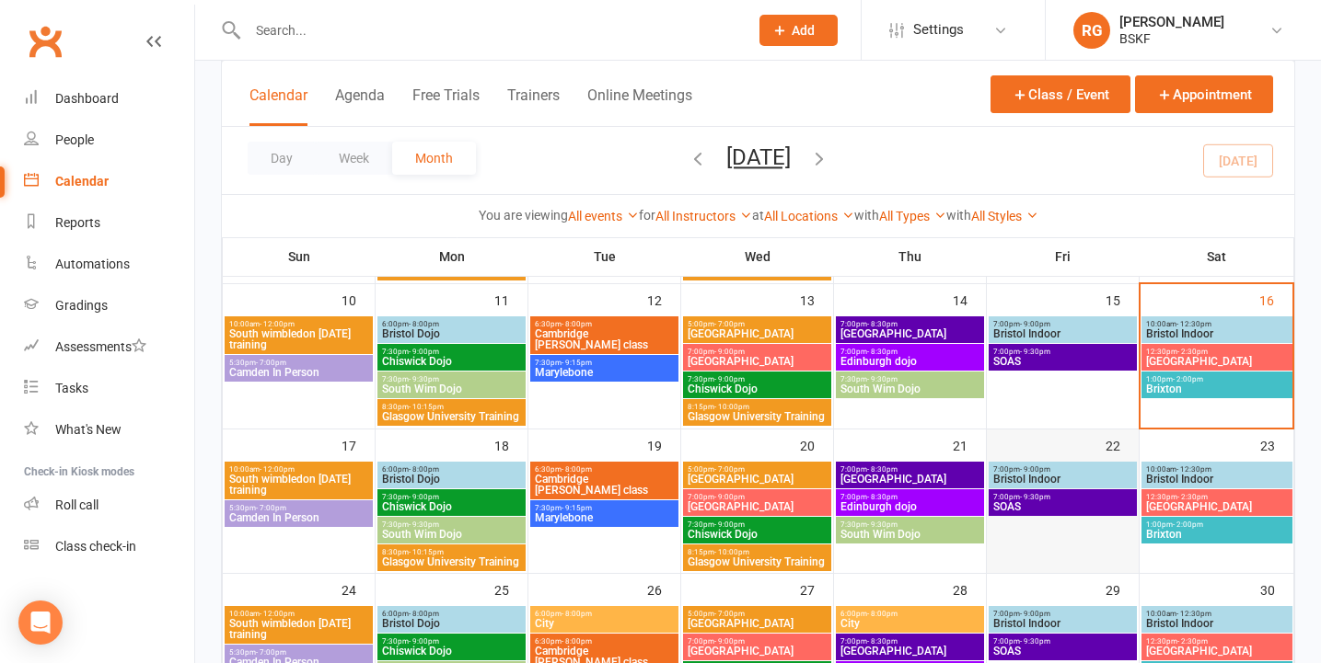
scroll to position [306, 0]
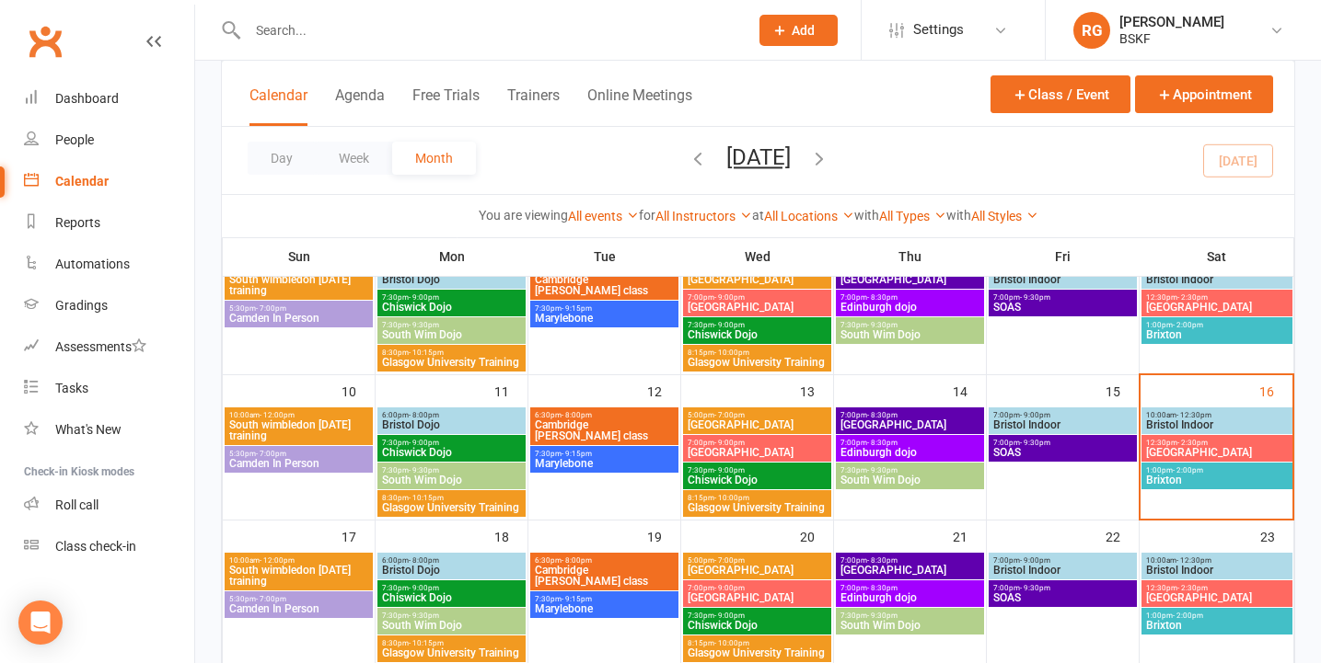
click at [1034, 442] on span "- 9:30pm" at bounding box center [1035, 443] width 30 height 8
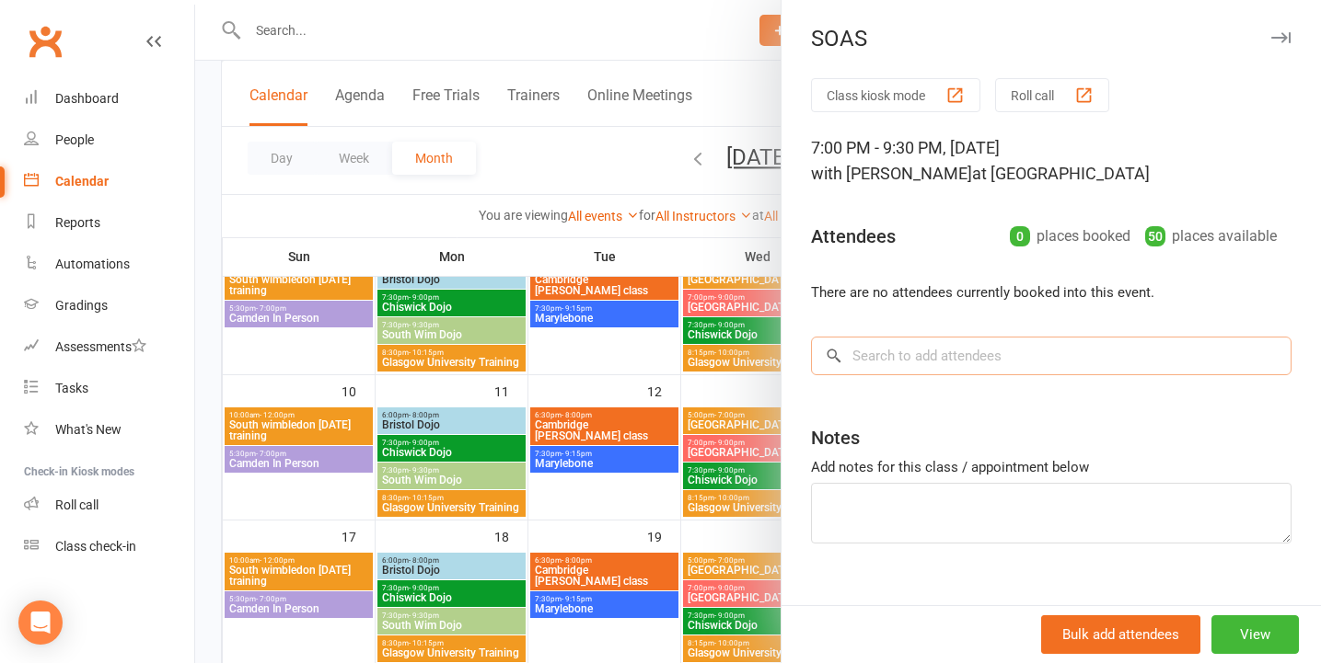
click at [1039, 359] on input "search" at bounding box center [1051, 356] width 480 height 39
click at [1046, 92] on button "Roll call" at bounding box center [1052, 95] width 114 height 34
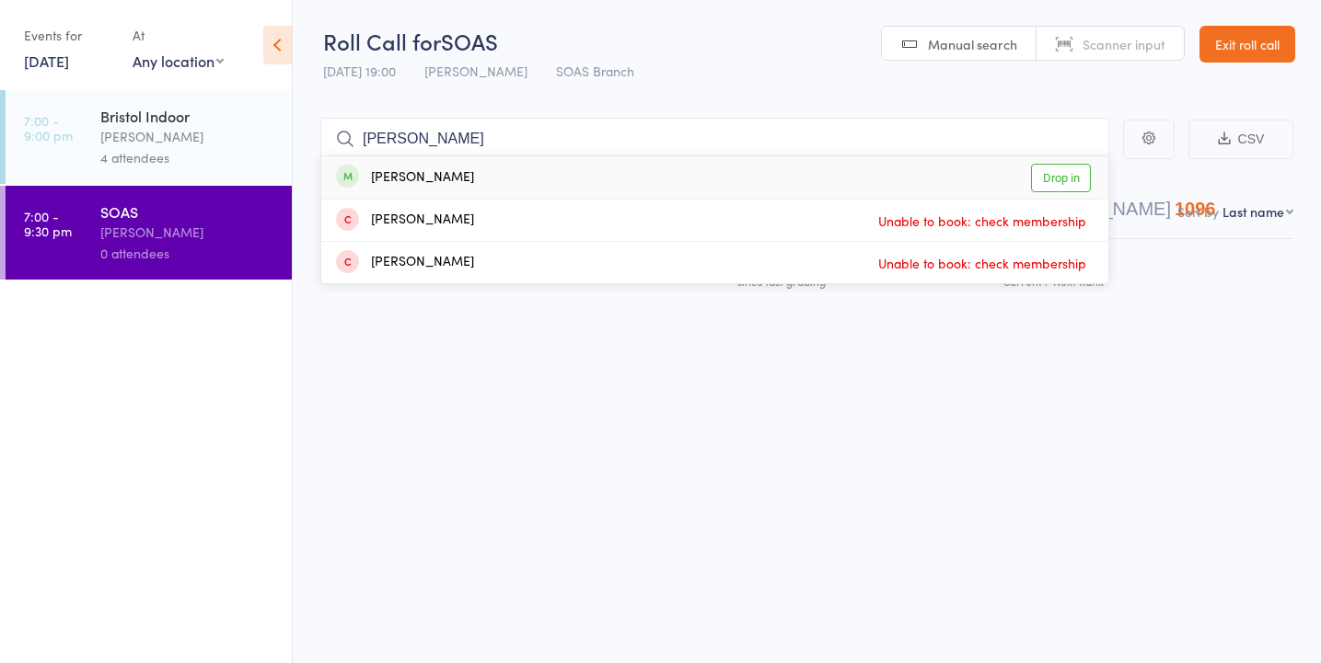
type input "[PERSON_NAME]"
click at [1044, 176] on link "Drop in" at bounding box center [1061, 178] width 60 height 29
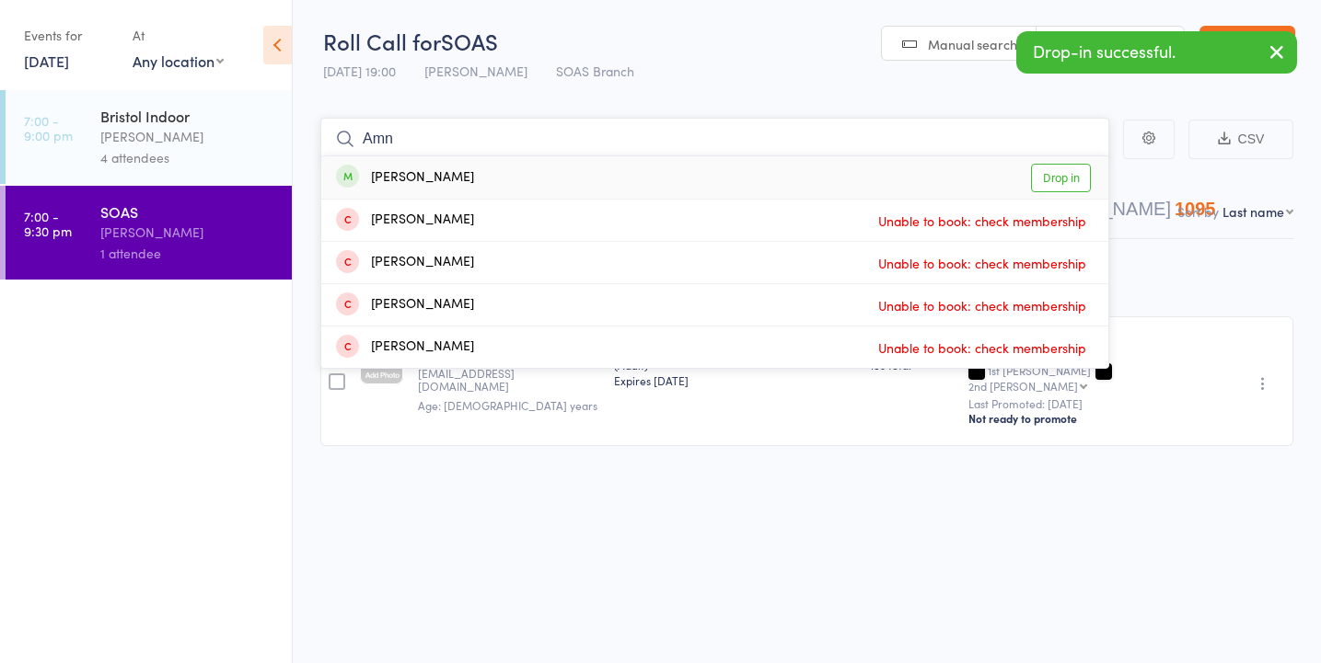
type input "Amn"
click at [1070, 179] on link "Drop in" at bounding box center [1061, 178] width 60 height 29
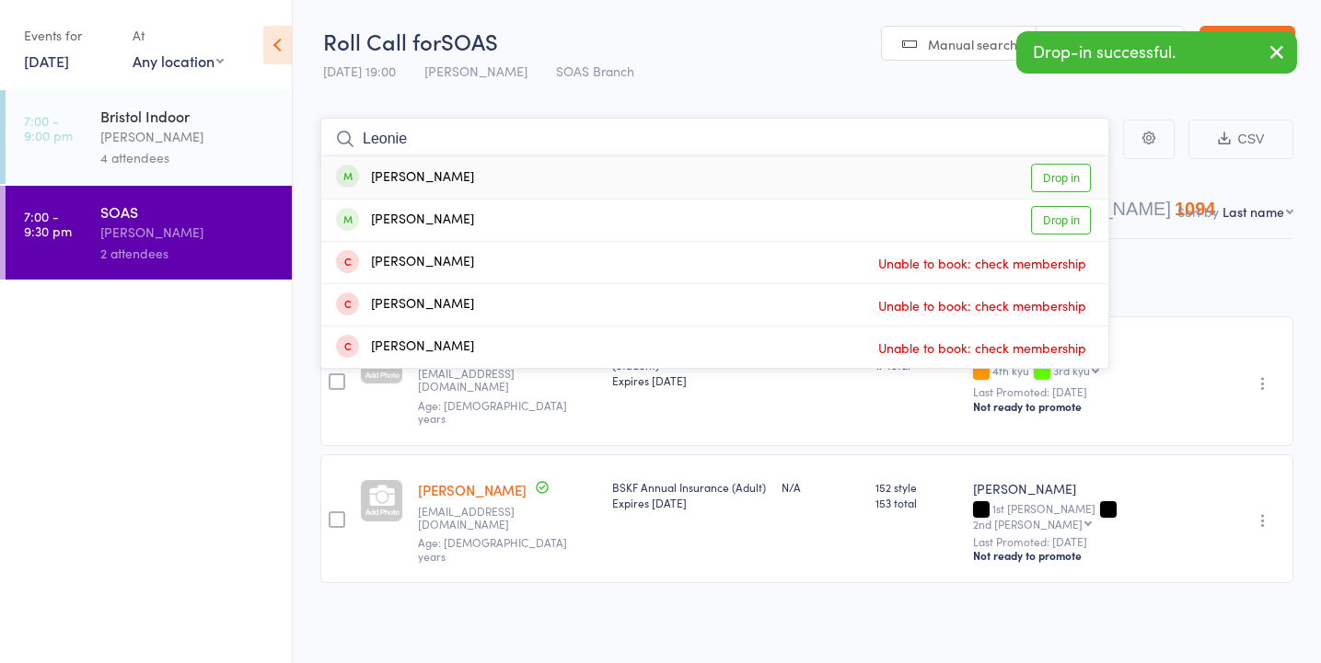
type input "Leonie"
click at [1063, 183] on link "Drop in" at bounding box center [1061, 178] width 60 height 29
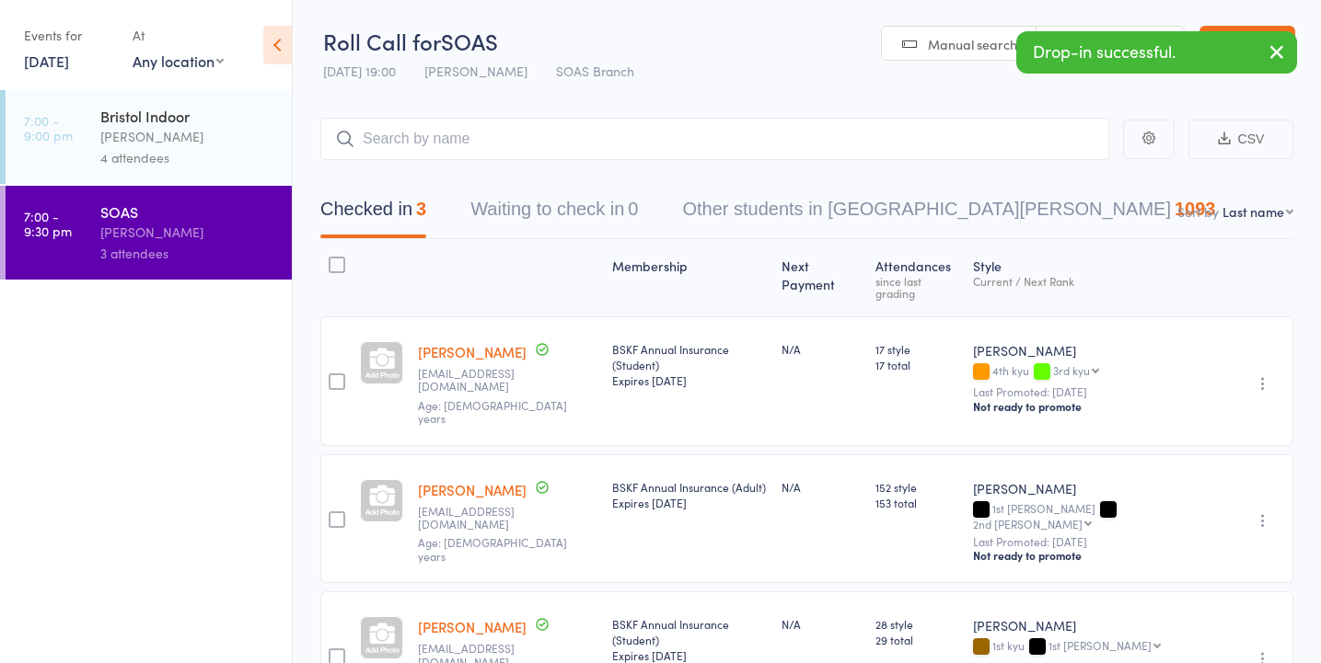
click at [922, 96] on main "CSV Checked in 3 Waiting to check in 0 Other students in Shorinji Kempo 1093 So…" at bounding box center [807, 446] width 1028 height 713
click at [1279, 52] on icon "button" at bounding box center [1276, 51] width 22 height 23
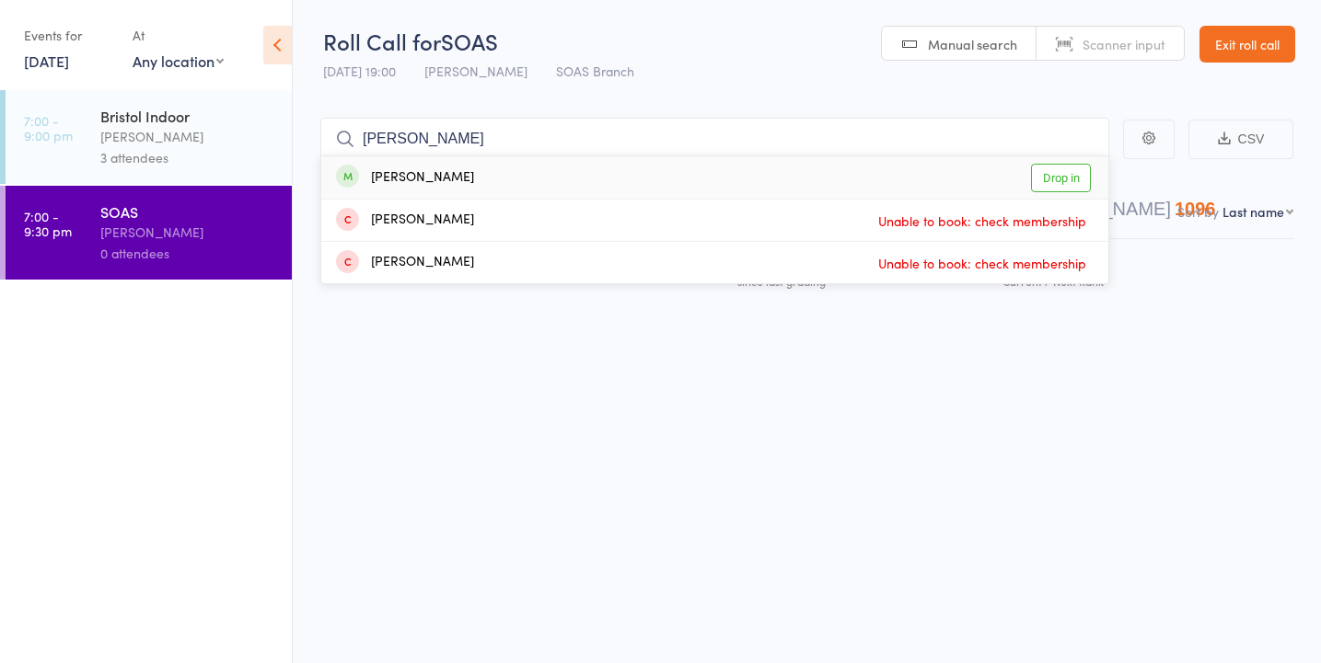
type input "[PERSON_NAME]"
click at [1063, 172] on link "Drop in" at bounding box center [1061, 178] width 60 height 29
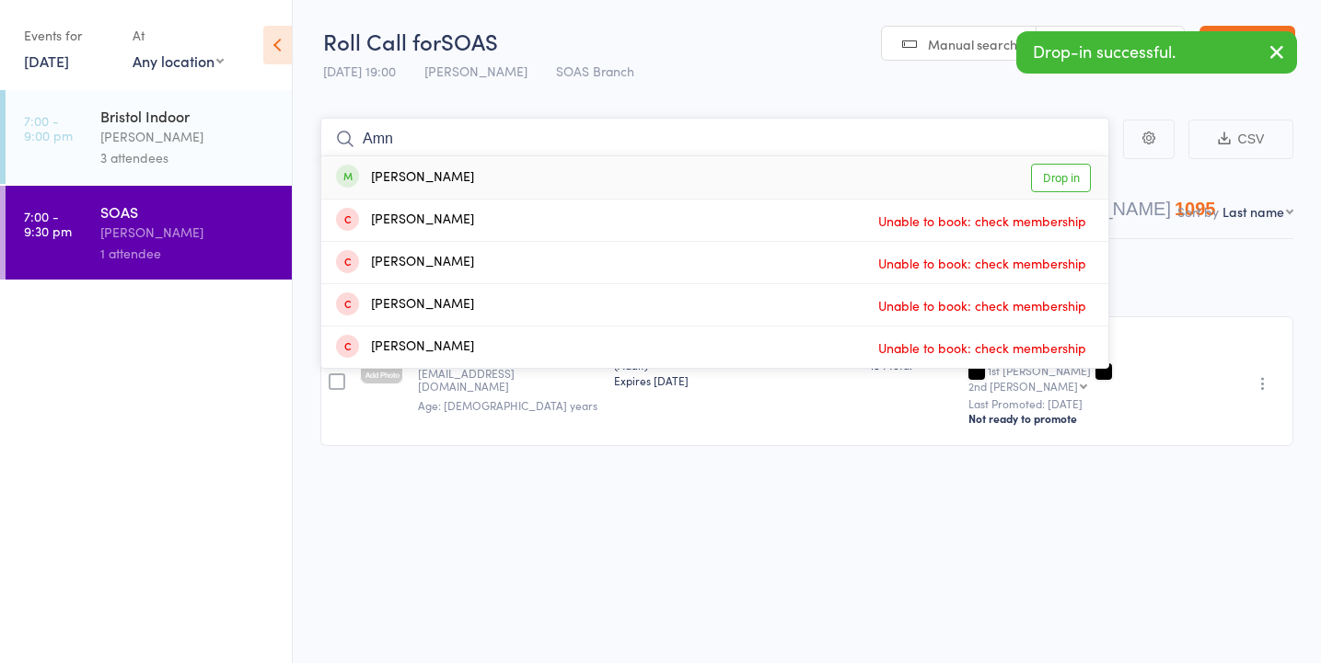
type input "Amn"
click at [1062, 180] on link "Drop in" at bounding box center [1061, 178] width 60 height 29
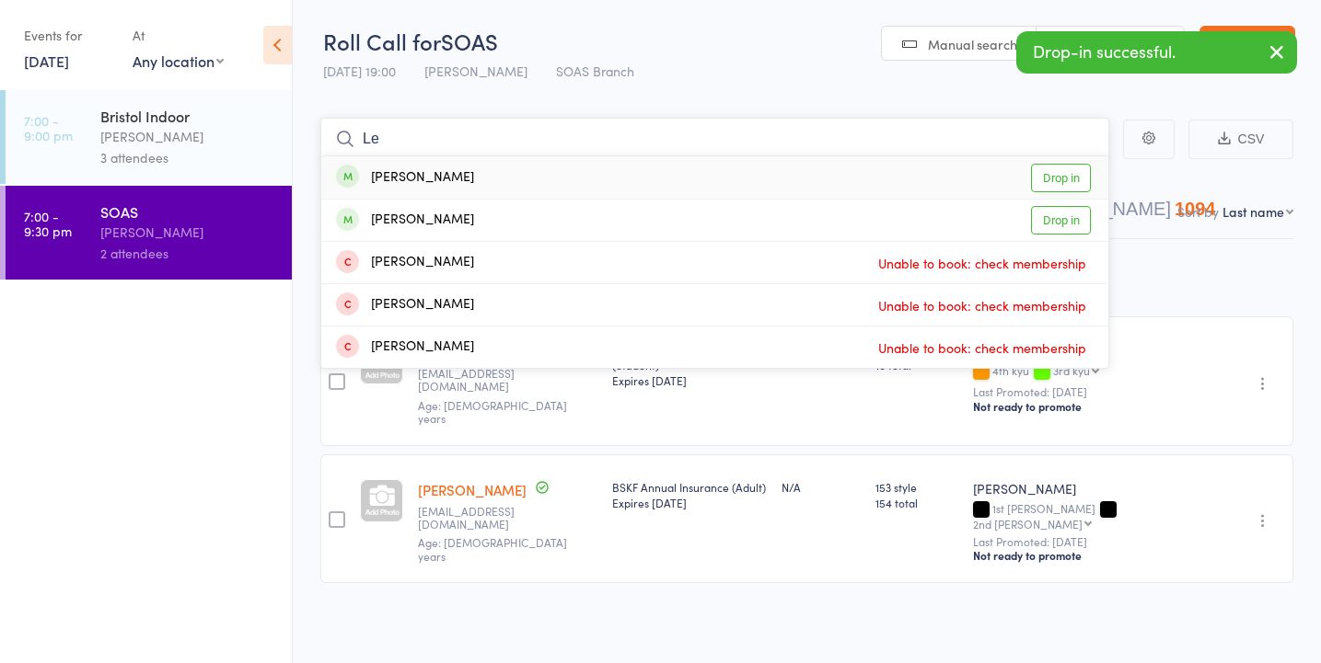
type input "L"
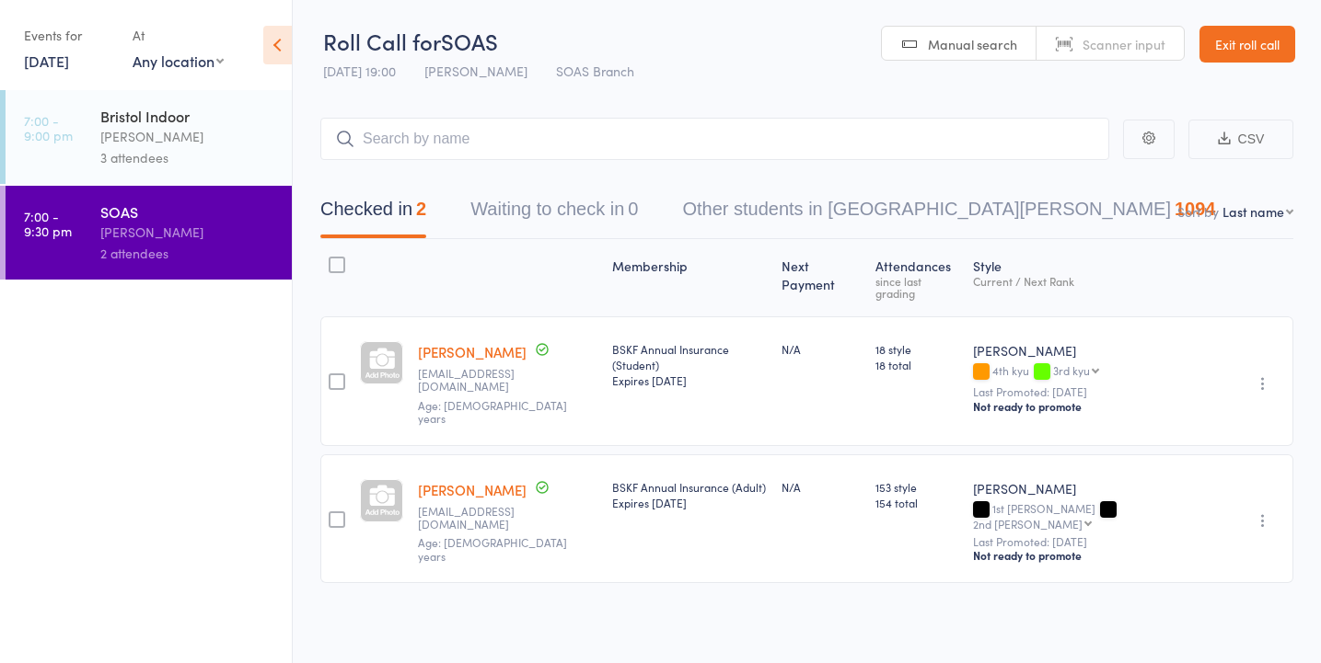
click at [1246, 52] on link "Exit roll call" at bounding box center [1247, 44] width 96 height 37
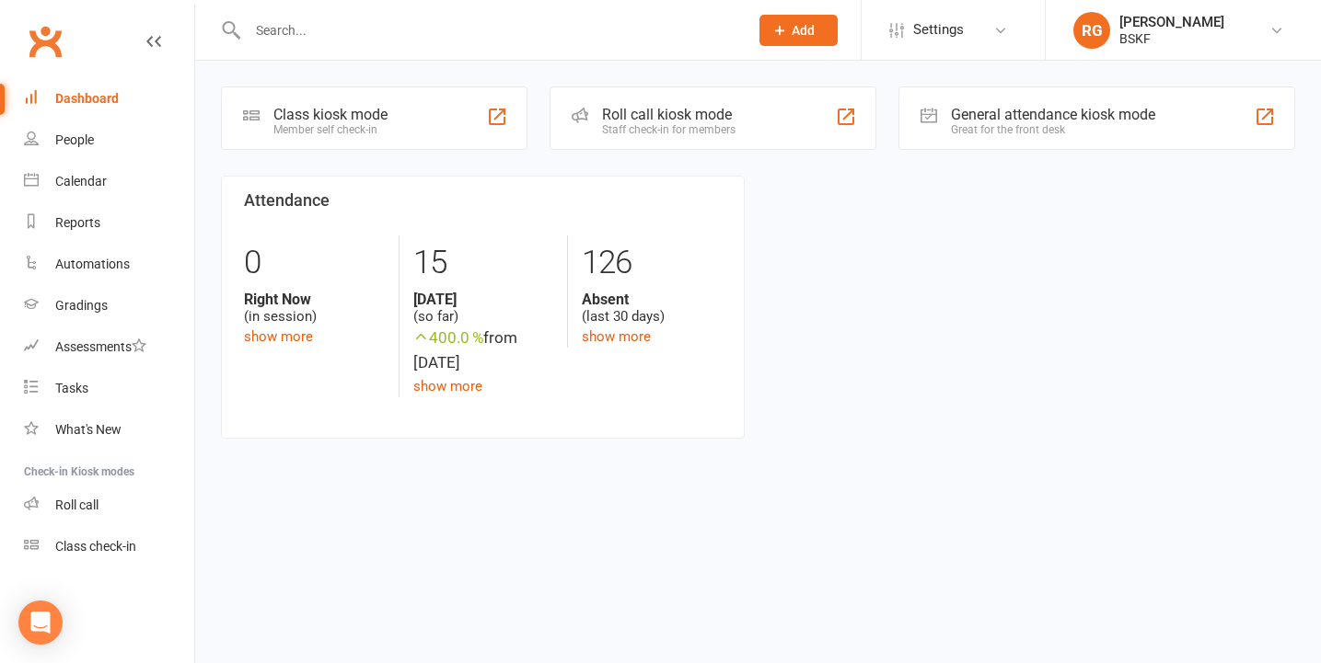
click at [473, 31] on input "text" at bounding box center [488, 30] width 493 height 26
type input "amn"
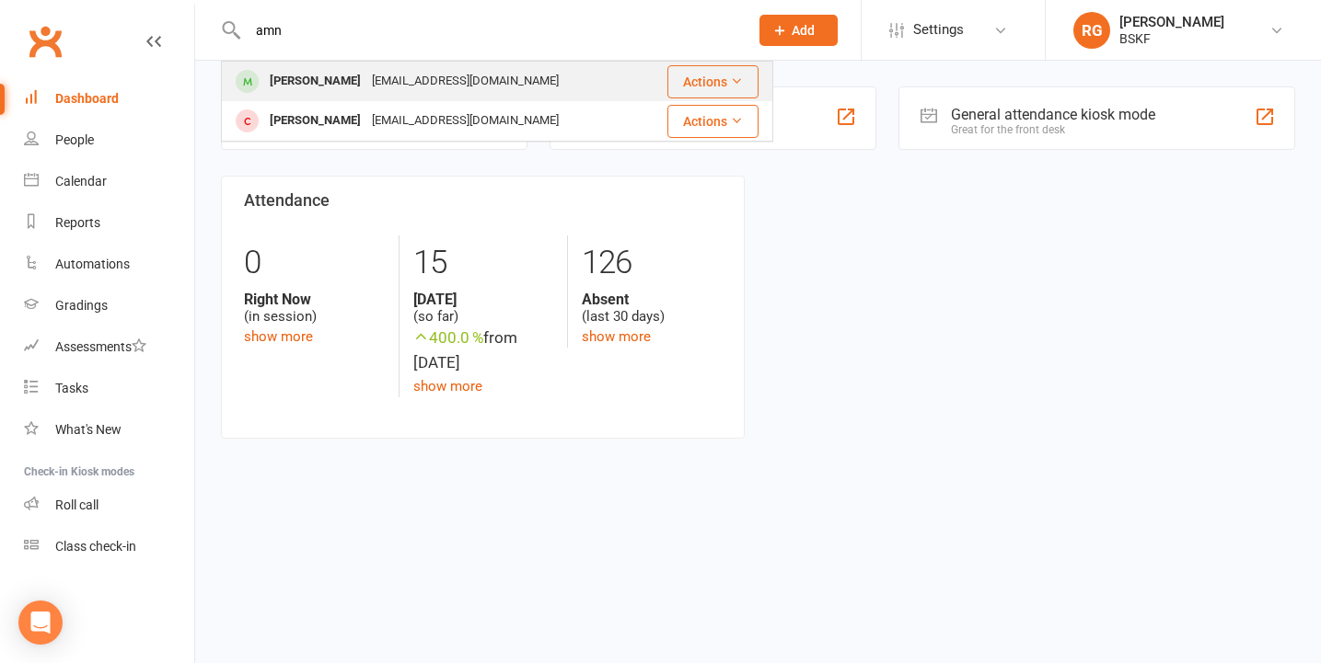
click at [481, 83] on div "[PERSON_NAME] [PERSON_NAME][EMAIL_ADDRESS][DOMAIN_NAME]" at bounding box center [433, 82] width 421 height 38
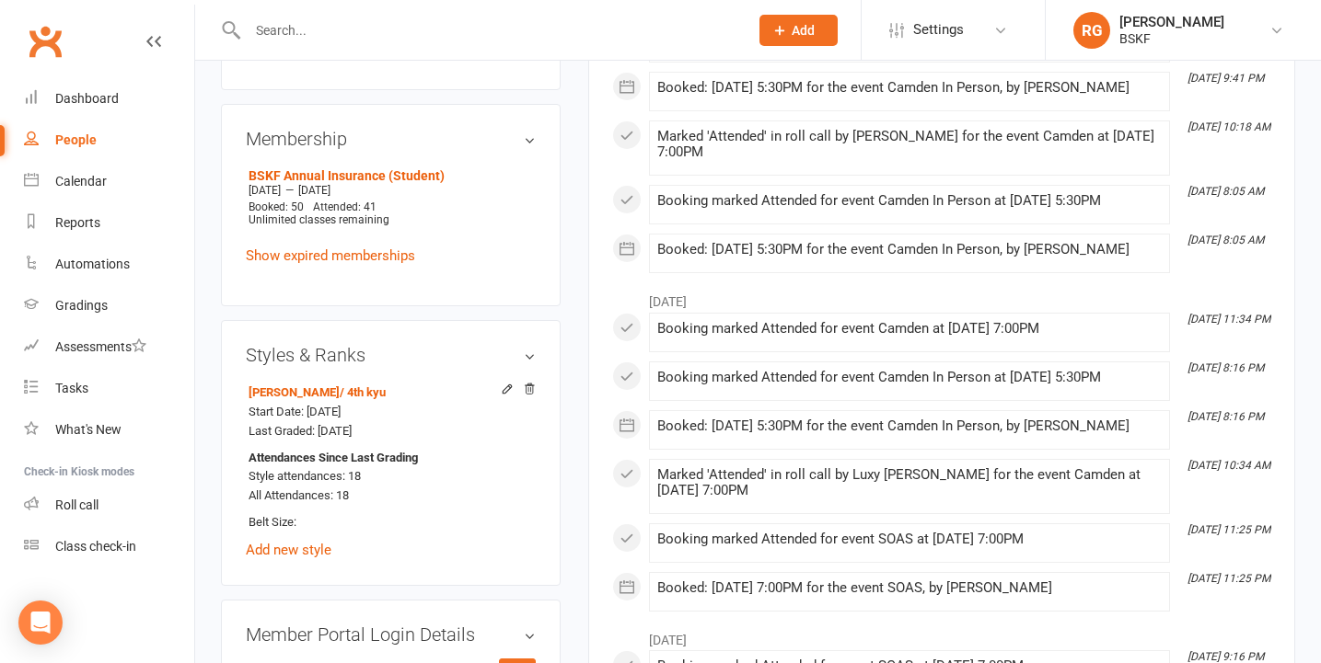
scroll to position [813, 0]
click at [580, 420] on main "✓ Memberships BSKF Annual Insurance (Student) Expires on [DATE] $ Balance £0.00…" at bounding box center [941, 110] width 734 height 1674
